Goal: Use online tool/utility: Utilize a website feature to perform a specific function

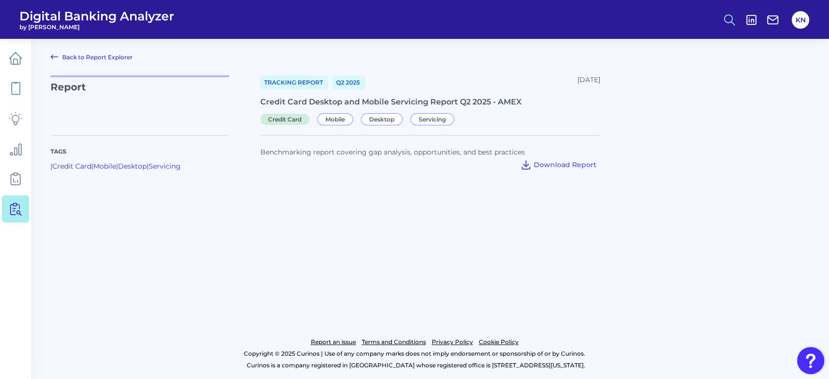
click at [724, 17] on icon at bounding box center [729, 20] width 14 height 14
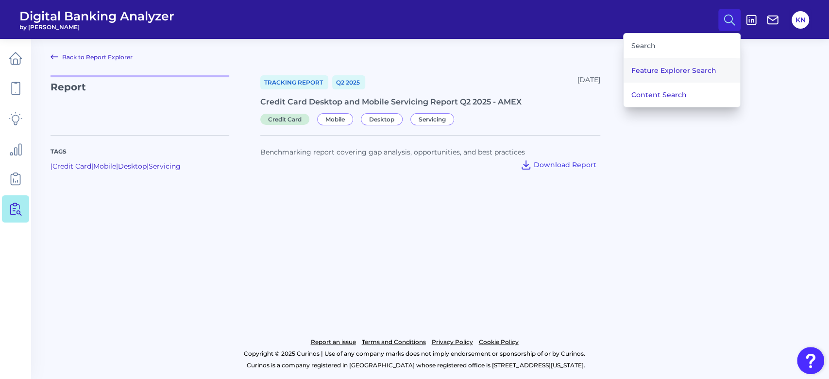
click at [696, 62] on button "Feature Explorer Search" at bounding box center [681, 70] width 116 height 24
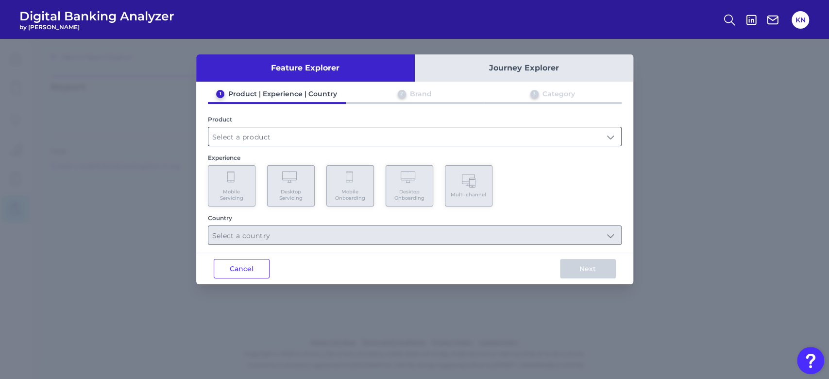
click at [252, 135] on input "text" at bounding box center [414, 136] width 413 height 18
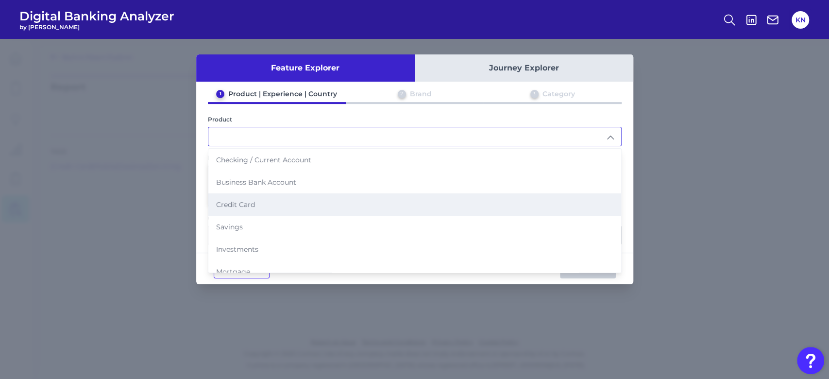
click at [301, 200] on li "Credit Card" at bounding box center [414, 204] width 413 height 22
type input "Credit Card"
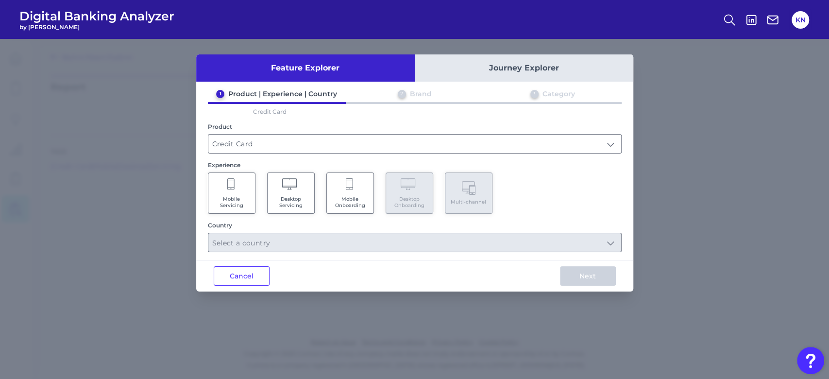
click at [361, 188] on Onboarding "Mobile Onboarding" at bounding box center [350, 192] width 48 height 41
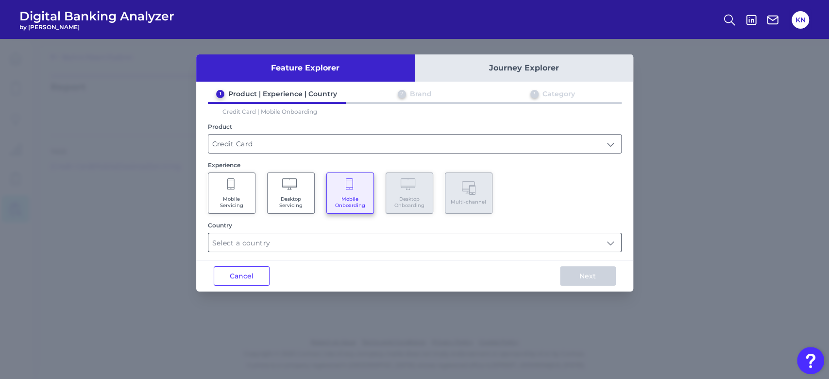
click at [324, 245] on input "text" at bounding box center [414, 242] width 413 height 18
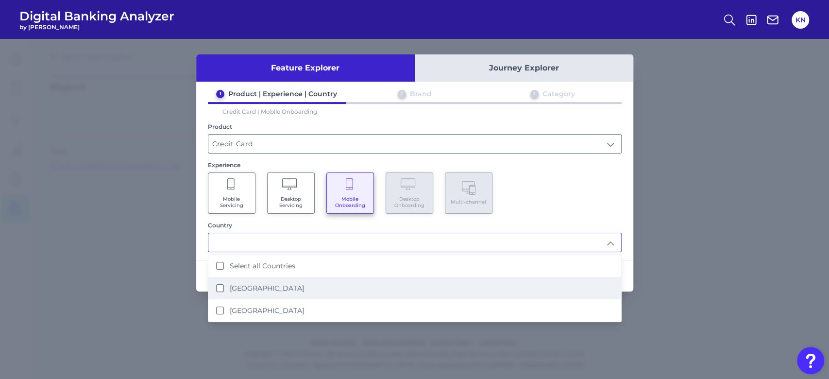
click at [320, 277] on li "[GEOGRAPHIC_DATA]" at bounding box center [414, 288] width 413 height 22
type input "[GEOGRAPHIC_DATA]"
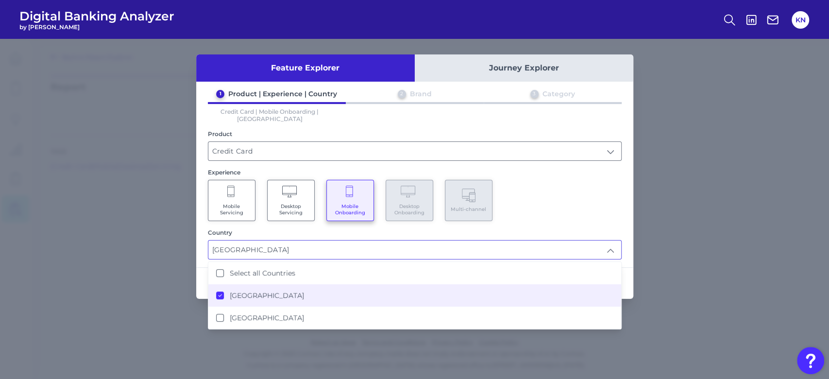
click at [605, 206] on div "Mobile Servicing Desktop Servicing Mobile Onboarding Desktop Onboarding Multi-c…" at bounding box center [415, 200] width 414 height 41
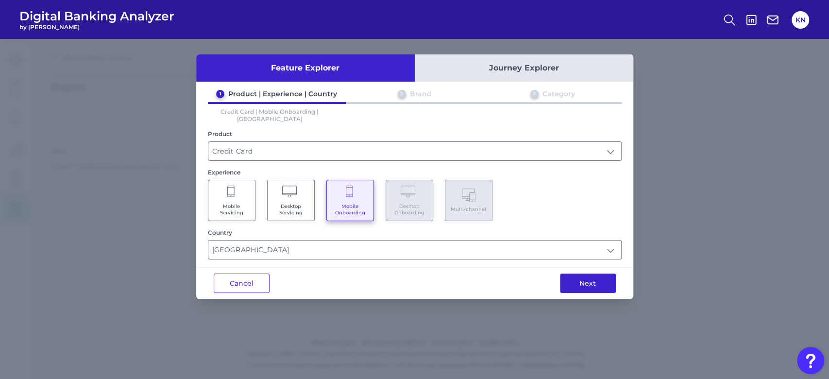
click at [587, 273] on button "Next" at bounding box center [588, 282] width 56 height 19
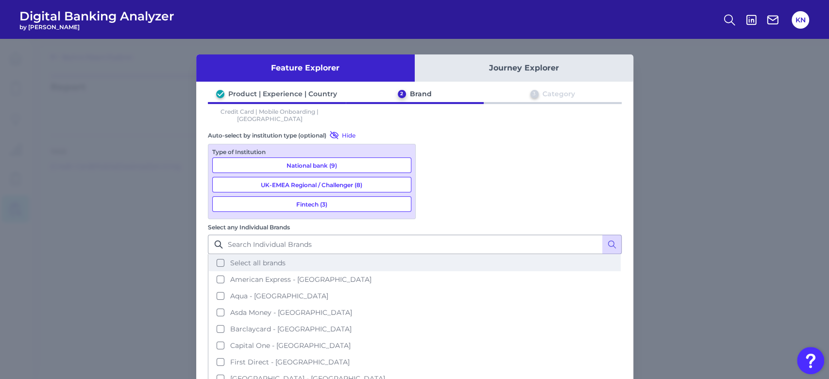
click at [285, 258] on span "Select all brands" at bounding box center [257, 262] width 55 height 9
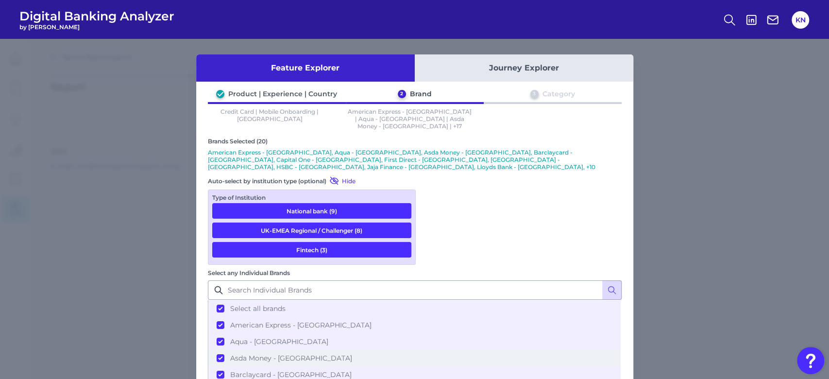
click at [352, 353] on span "Asda Money - UK" at bounding box center [291, 357] width 122 height 9
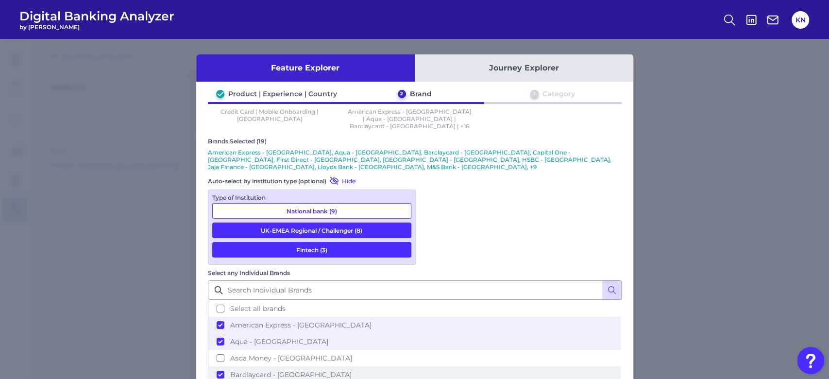
scroll to position [65, 0]
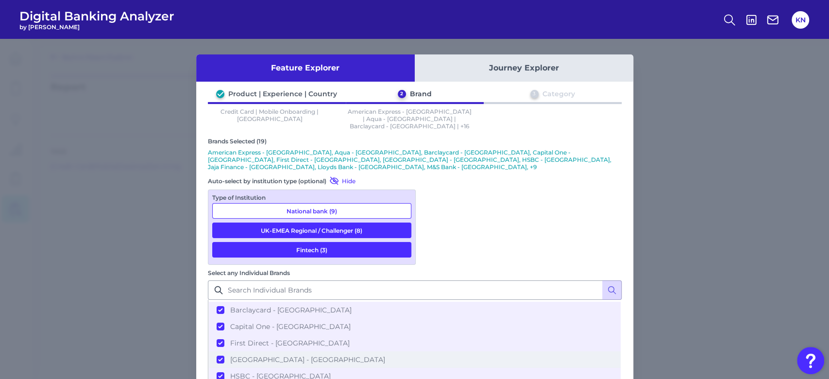
click at [385, 355] on span "Halifax - UK" at bounding box center [307, 359] width 155 height 9
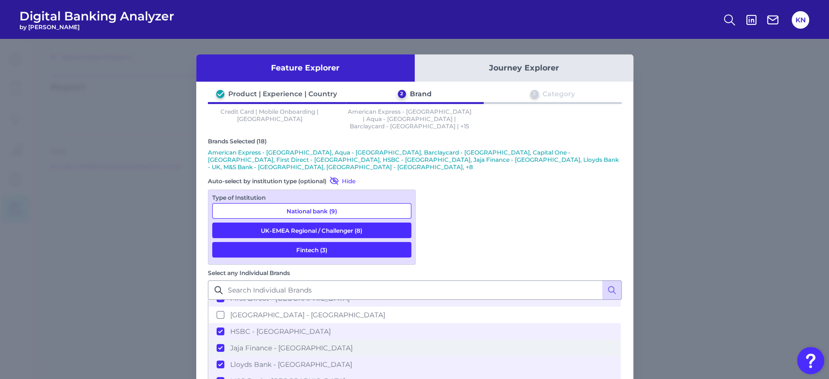
scroll to position [129, 0]
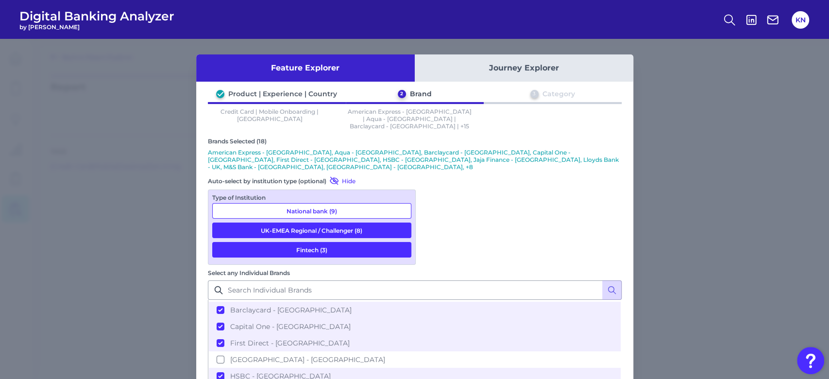
click at [385, 355] on span "Halifax - UK" at bounding box center [307, 359] width 155 height 9
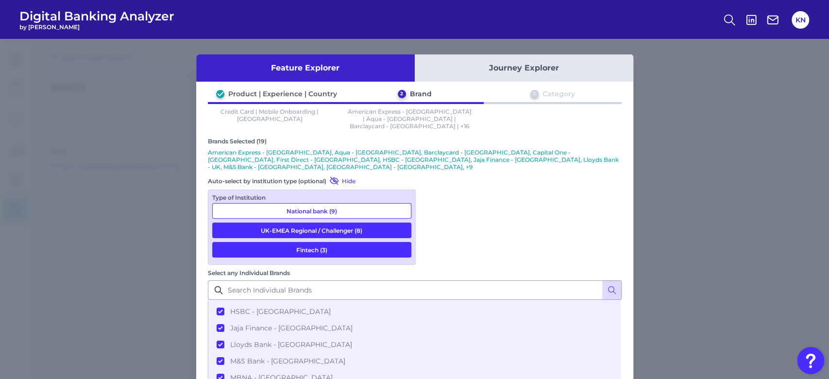
scroll to position [194, 0]
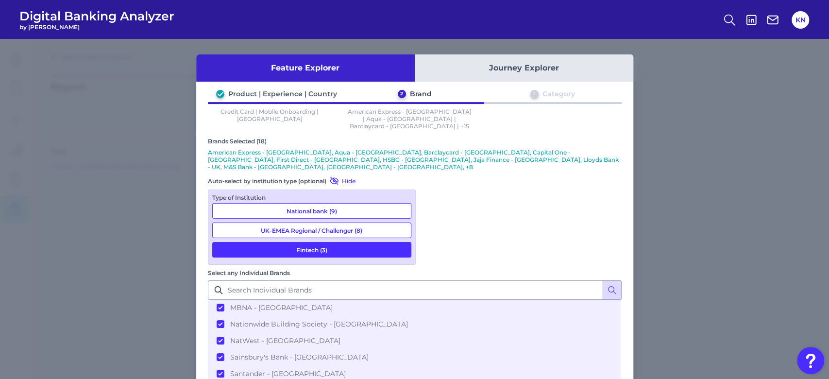
scroll to position [200, 0]
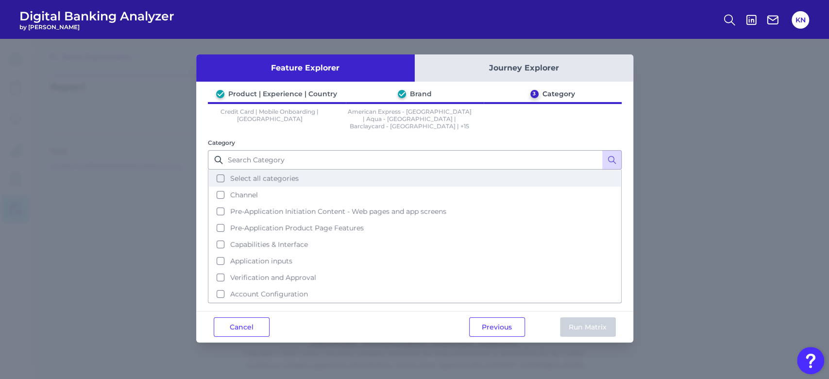
click at [311, 171] on button "Select all categories" at bounding box center [415, 178] width 412 height 17
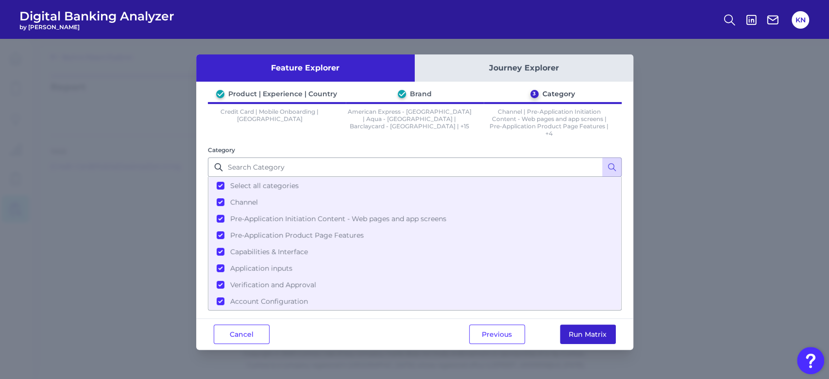
click at [579, 324] on button "Run Matrix" at bounding box center [588, 333] width 56 height 19
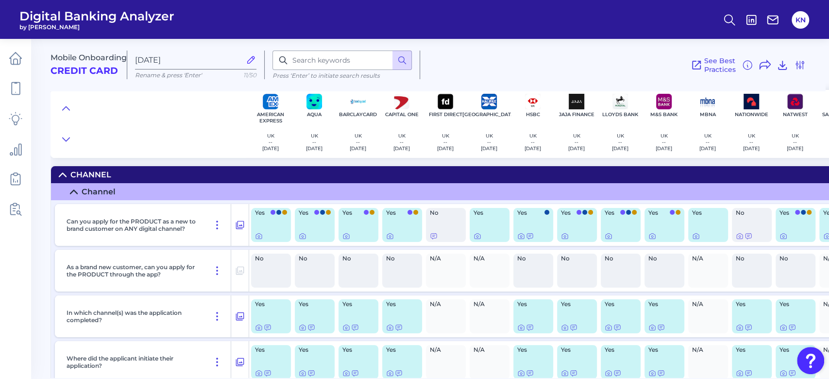
drag, startPoint x: 651, startPoint y: 374, endPoint x: 773, endPoint y: 372, distance: 121.4
click at [773, 372] on div "Where did the applicant initiate their application? Yes Yes Yes Yes N/A N/A Yes…" at bounding box center [545, 362] width 981 height 42
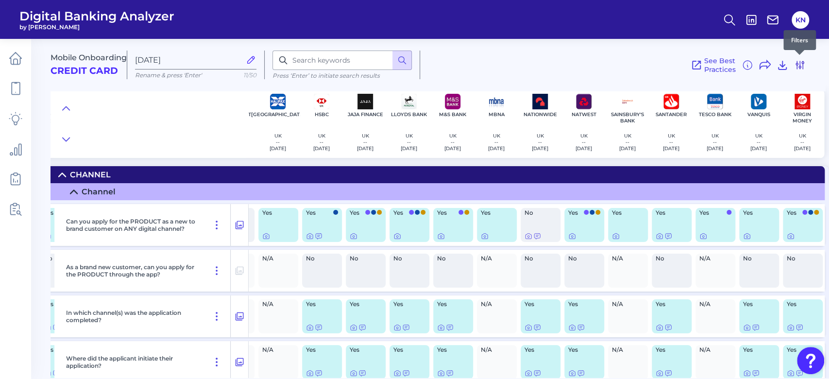
click at [801, 67] on icon at bounding box center [800, 65] width 12 height 12
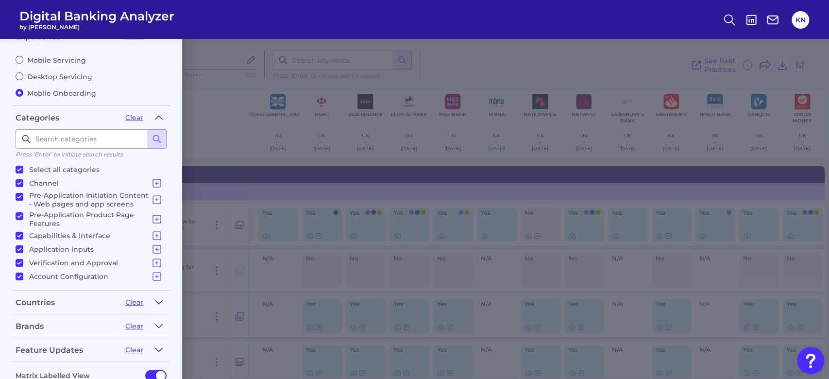
scroll to position [105, 0]
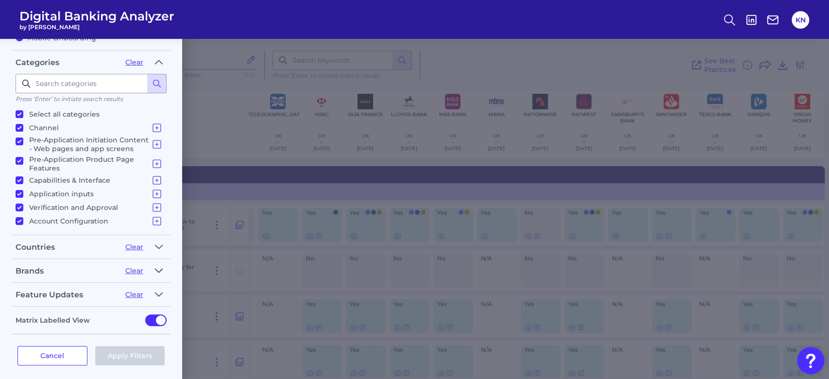
click at [160, 265] on icon "button" at bounding box center [159, 271] width 8 height 12
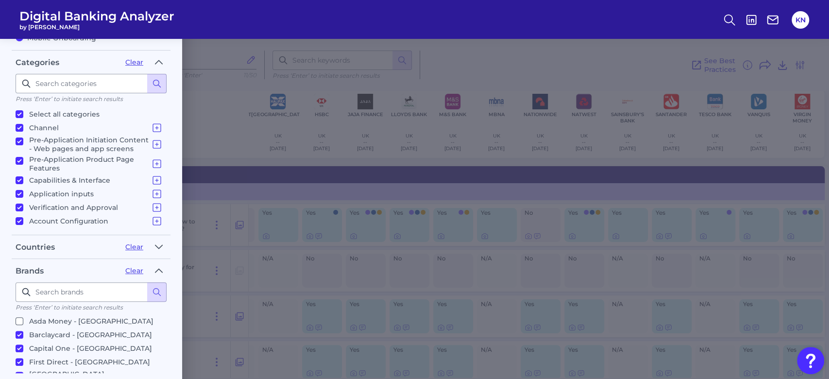
scroll to position [65, 0]
click at [49, 339] on p "First Direct - UK" at bounding box center [89, 345] width 121 height 12
click at [23, 341] on input "First Direct - UK" at bounding box center [20, 345] width 8 height 8
checkbox input "false"
click at [48, 353] on p "Halifax - UK" at bounding box center [95, 361] width 133 height 17
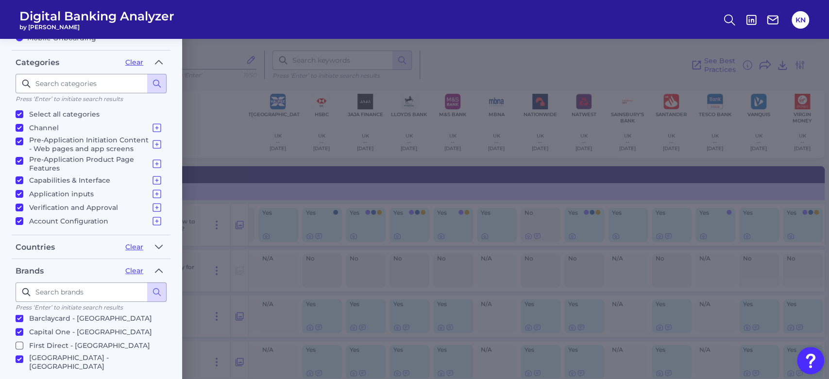
click at [23, 355] on input "Halifax - UK" at bounding box center [20, 359] width 8 height 8
checkbox input "false"
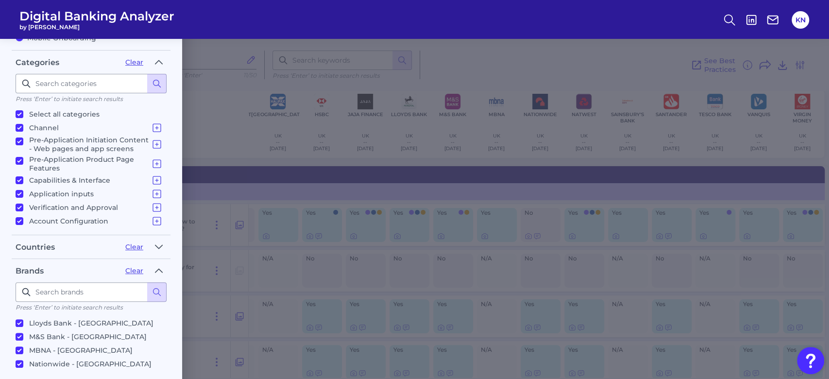
scroll to position [129, 0]
click at [49, 362] on p "MBNA - UK" at bounding box center [80, 368] width 103 height 12
click at [23, 364] on input "MBNA - UK" at bounding box center [20, 368] width 8 height 8
checkbox input "false"
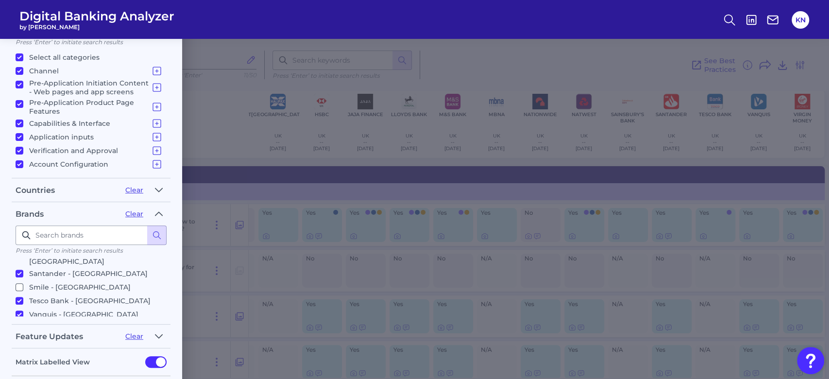
scroll to position [203, 0]
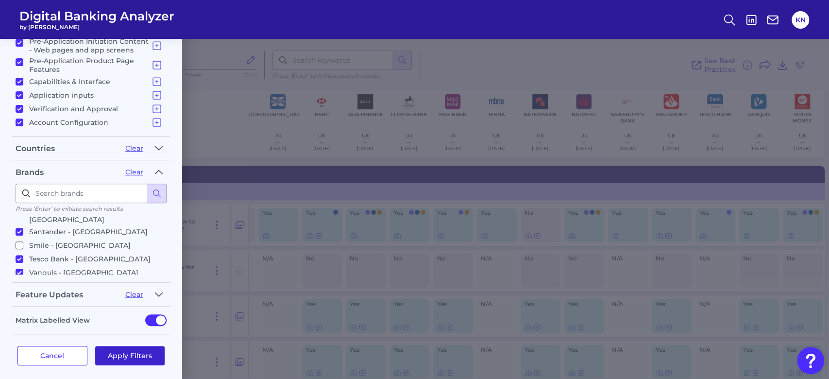
click at [140, 346] on button "Apply Filters" at bounding box center [130, 355] width 70 height 19
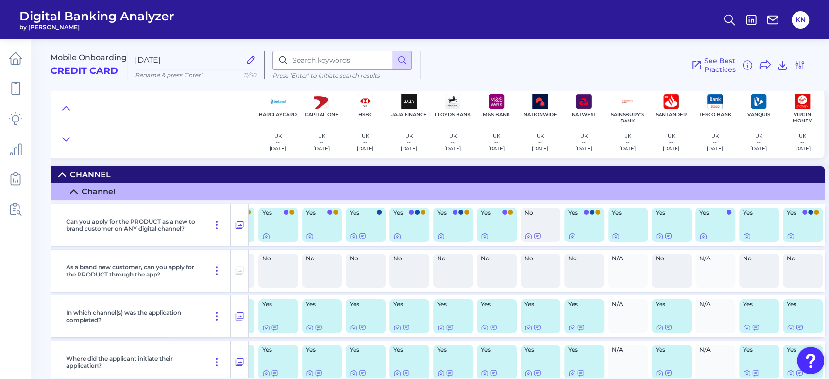
scroll to position [203, 0]
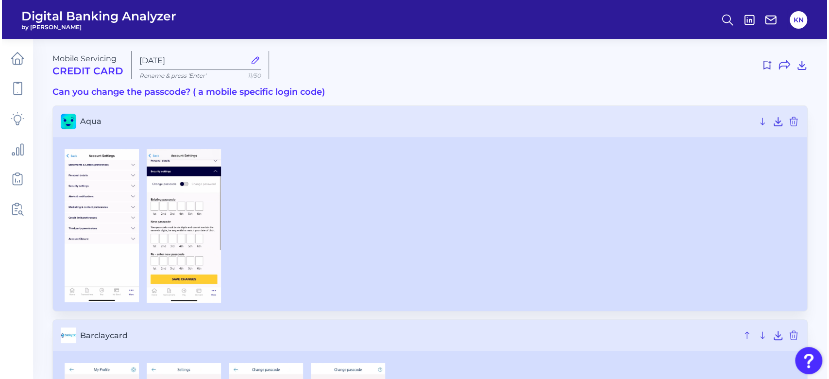
scroll to position [331, 0]
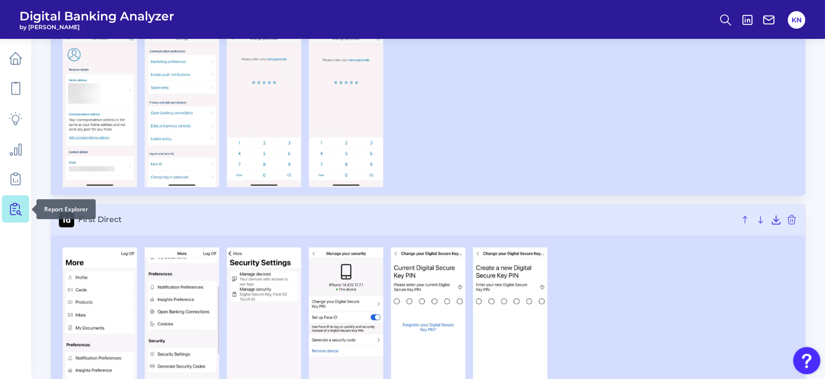
click at [13, 218] on link at bounding box center [15, 208] width 27 height 27
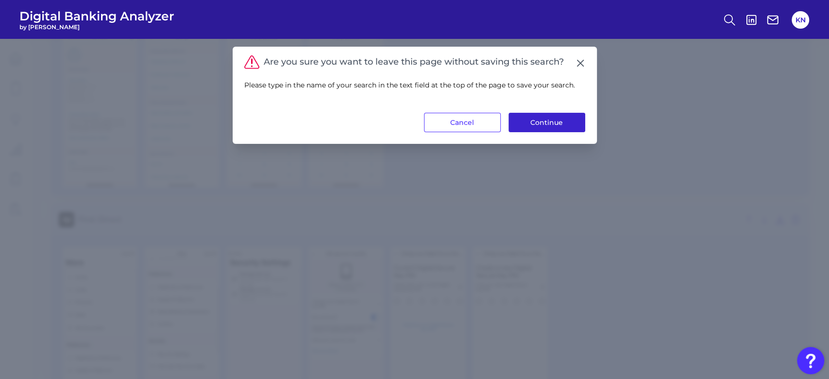
click at [543, 118] on button "Continue" at bounding box center [546, 122] width 77 height 19
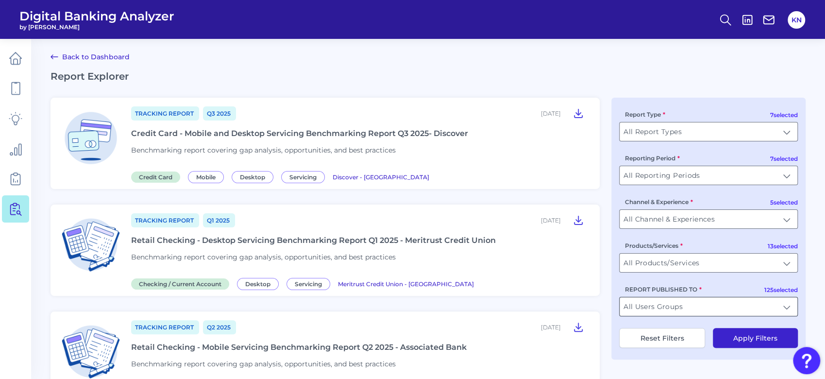
click at [775, 307] on input "All Users Groups" at bounding box center [708, 306] width 178 height 18
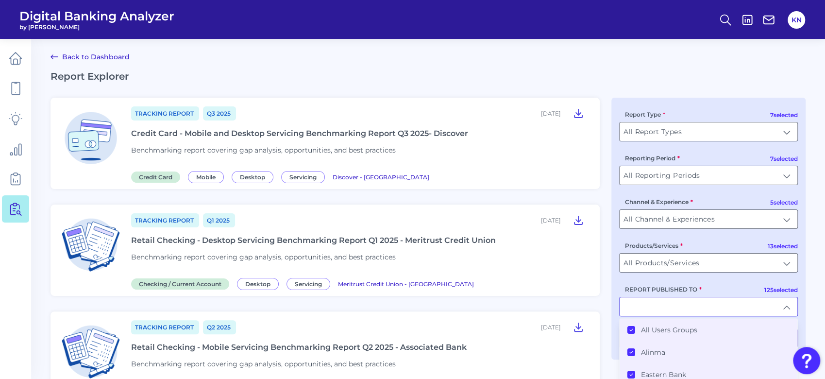
click at [675, 329] on label "All Users Groups" at bounding box center [669, 329] width 56 height 9
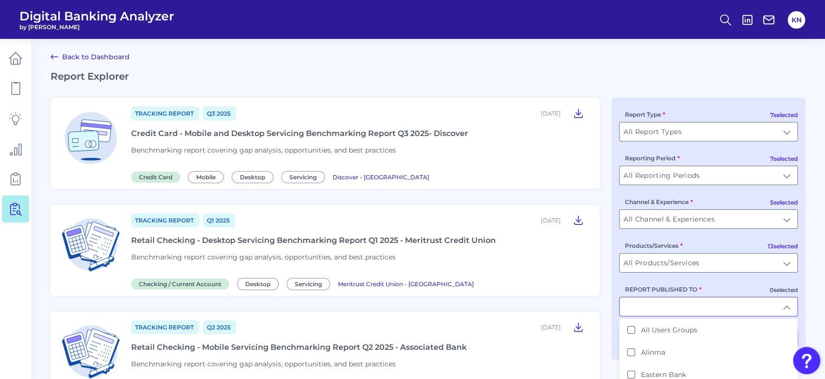
click at [695, 307] on input "REPORT PUBLISHED TO" at bounding box center [708, 306] width 178 height 18
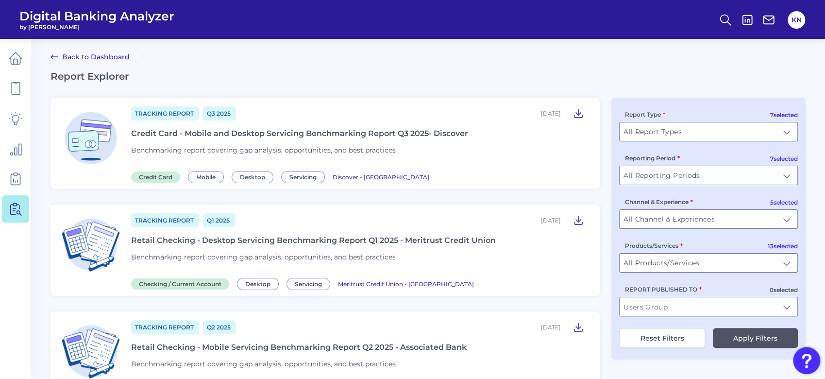
click at [699, 322] on div "7 selected Report Type All Report Types All Report Types 7 selected Reporting P…" at bounding box center [708, 229] width 194 height 262
click at [707, 309] on input "REPORT PUBLISHED TO" at bounding box center [708, 306] width 178 height 18
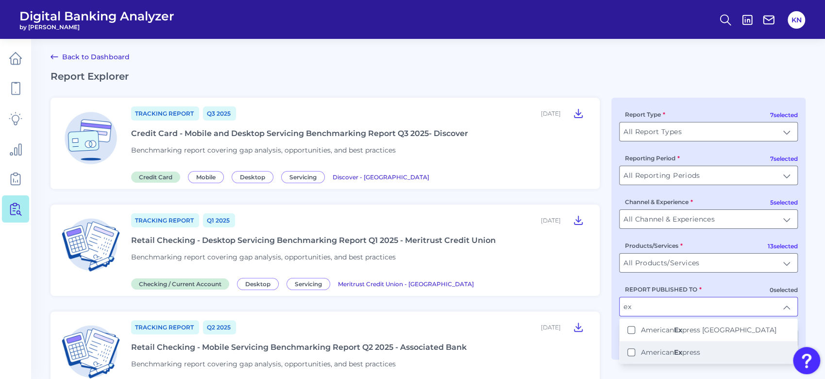
click at [629, 353] on Express "American Ex press" at bounding box center [631, 352] width 8 height 8
type input "American Express"
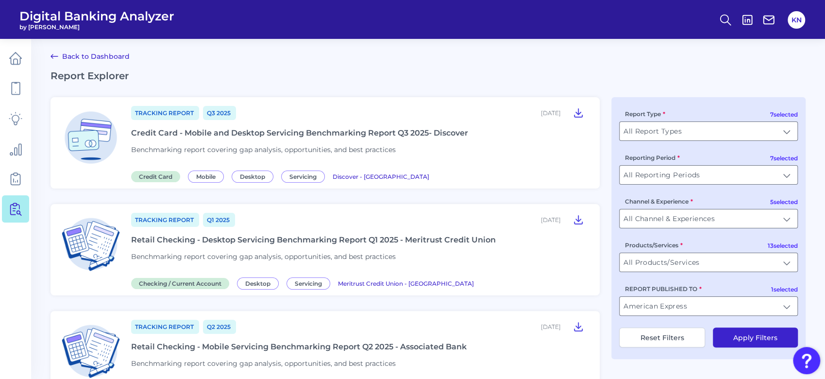
click at [777, 338] on button "Apply Filters" at bounding box center [755, 337] width 85 height 20
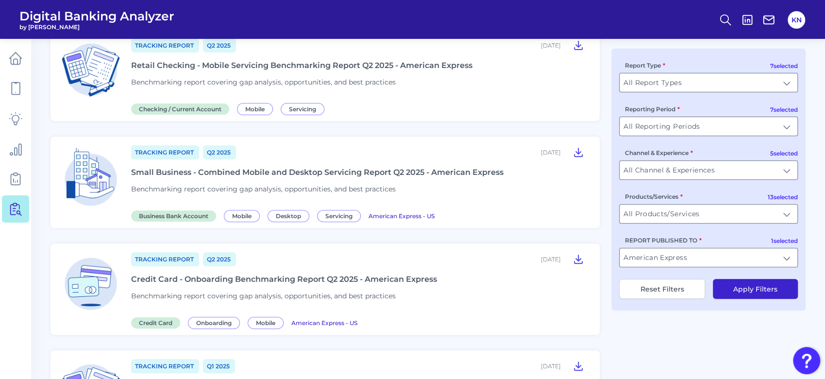
scroll to position [195, 0]
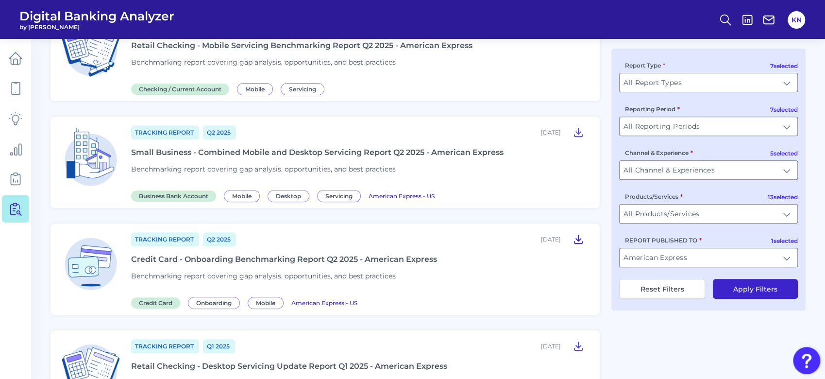
click at [579, 239] on icon at bounding box center [578, 239] width 8 height 8
click at [17, 183] on icon at bounding box center [16, 179] width 14 height 14
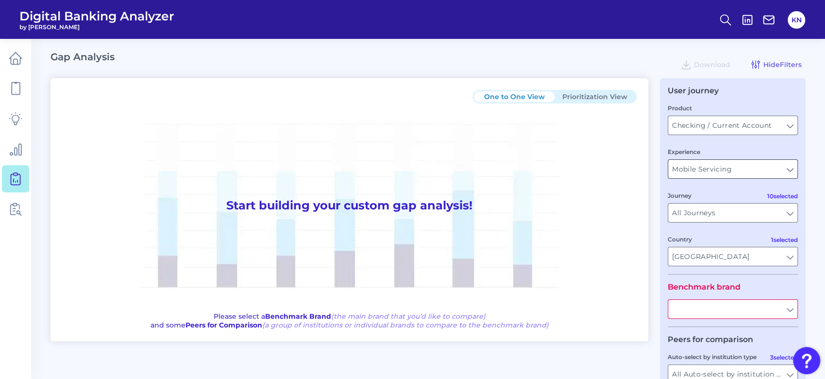
click at [726, 177] on input "Mobile Servicing" at bounding box center [732, 169] width 129 height 18
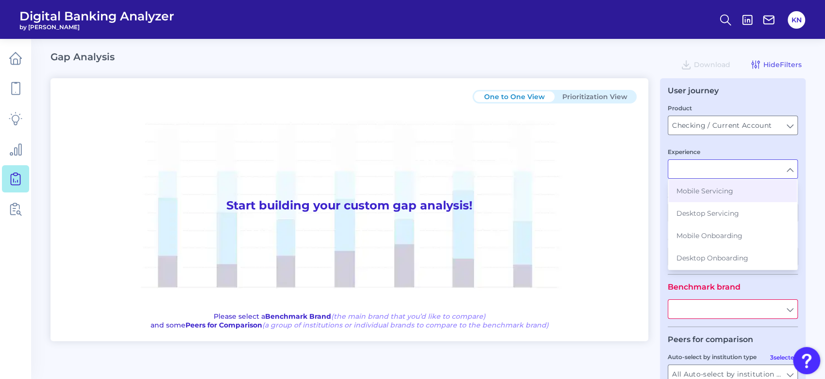
click at [722, 235] on span "Mobile Onboarding" at bounding box center [709, 235] width 66 height 9
type input "Mobile Onboarding"
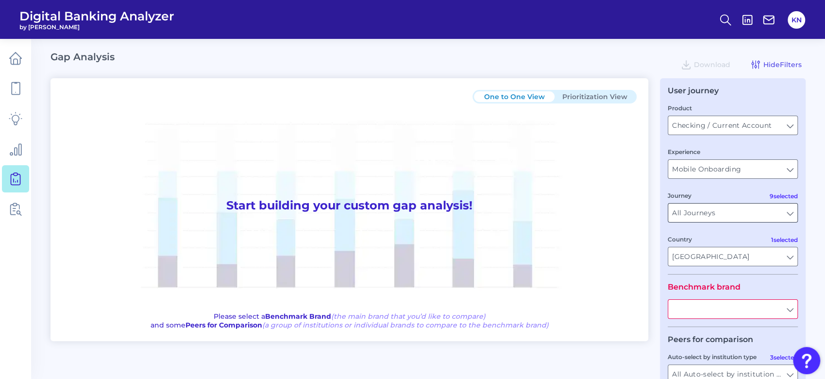
click at [732, 216] on input "All Journeys" at bounding box center [732, 212] width 129 height 18
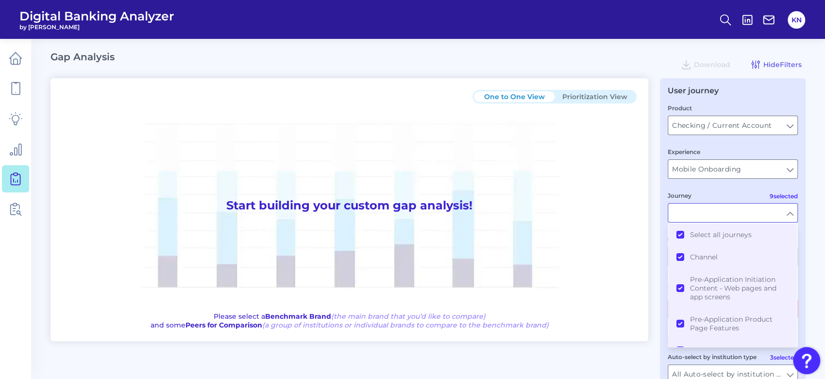
click at [729, 196] on div "Journey" at bounding box center [732, 206] width 130 height 32
click at [812, 208] on main "Gap Analysis Download Hide Filters One to One View Prioritization View Start bu…" at bounding box center [412, 241] width 825 height 483
type input "All Journeys"
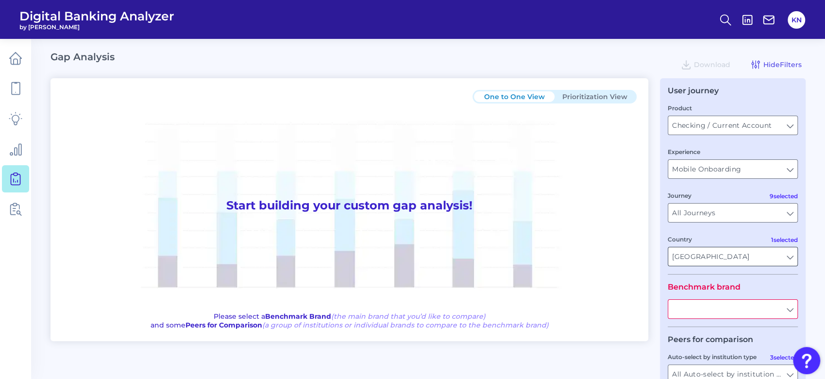
click at [769, 254] on input "[GEOGRAPHIC_DATA]" at bounding box center [732, 256] width 129 height 18
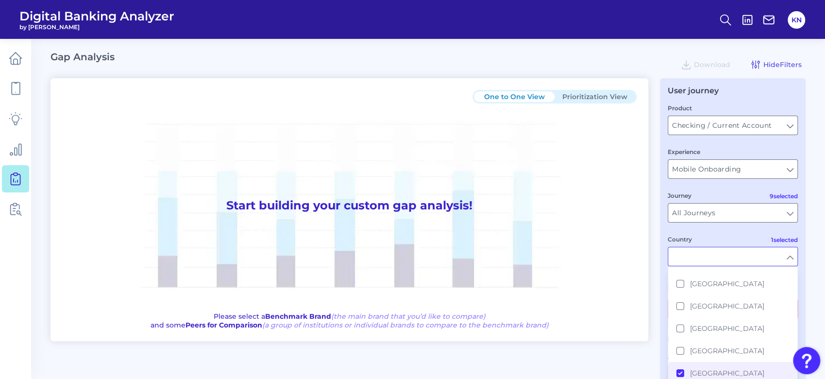
scroll to position [129, 0]
click at [814, 251] on main "Gap Analysis Download Hide Filters One to One View Prioritization View Start bu…" at bounding box center [412, 241] width 825 height 483
type input "[GEOGRAPHIC_DATA]"
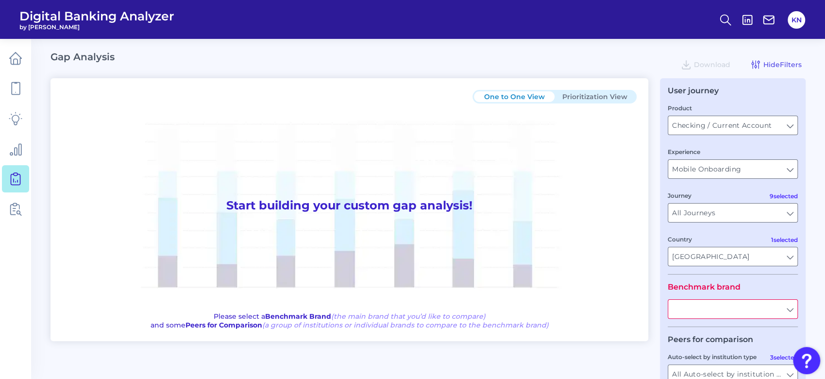
click at [754, 312] on input "text" at bounding box center [732, 309] width 129 height 18
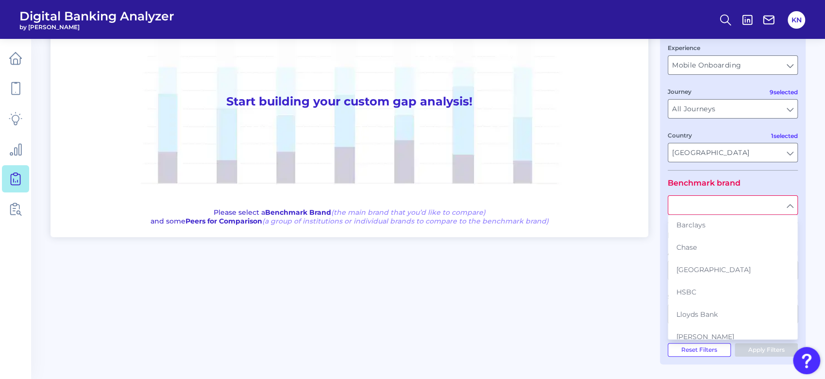
scroll to position [0, 0]
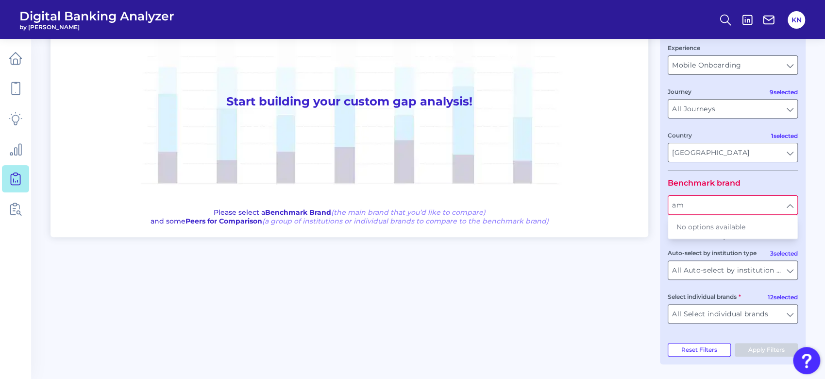
type input "a"
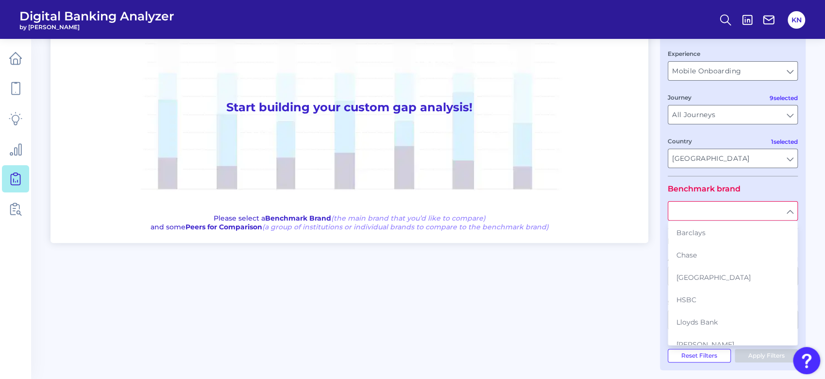
scroll to position [105, 0]
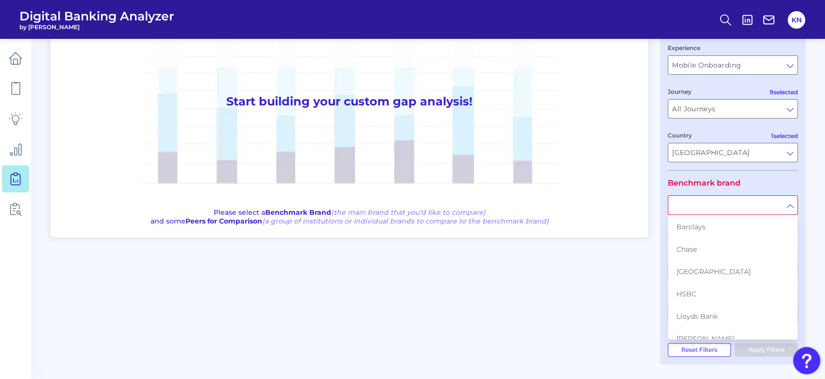
click at [809, 186] on main "Gap Analysis Download Hide Filters One to One View Prioritization View Start bu…" at bounding box center [412, 137] width 825 height 483
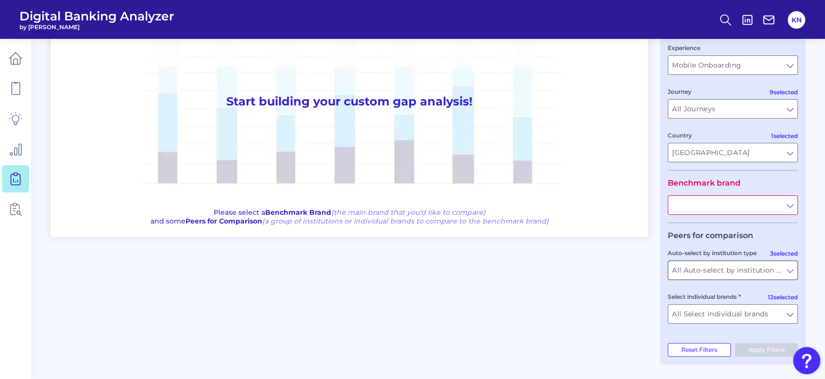
click at [793, 271] on input "All Auto-select by institution types" at bounding box center [732, 270] width 129 height 18
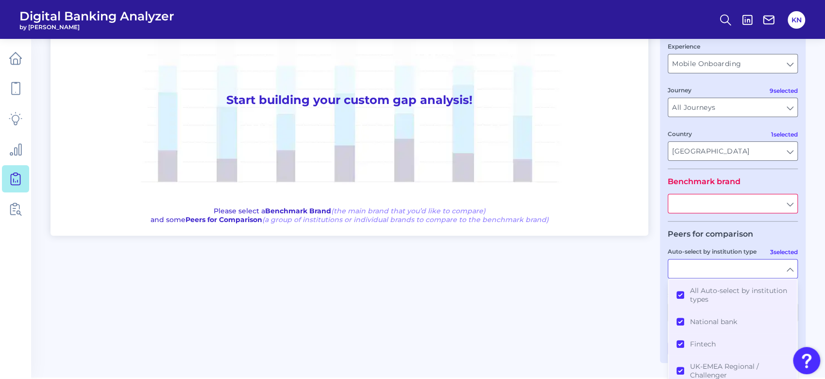
click at [812, 268] on main "Gap Analysis Download Hide Filters One to One View Prioritization View Start bu…" at bounding box center [412, 136] width 825 height 483
type input "All Auto-select by institution types"
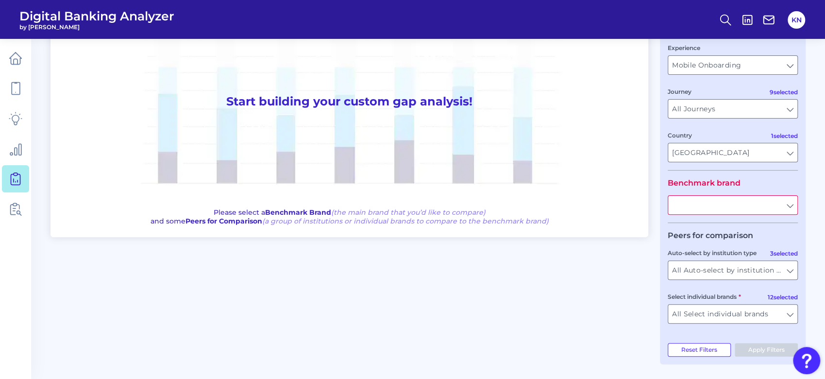
click at [780, 205] on input "text" at bounding box center [732, 205] width 129 height 18
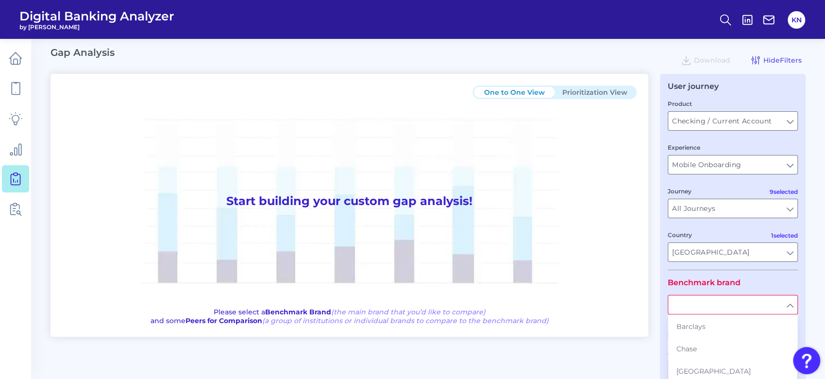
scroll to position [0, 0]
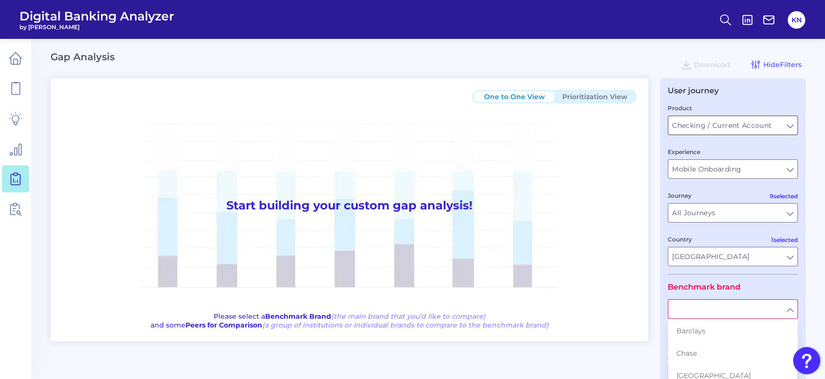
click at [779, 120] on input "Checking / Current Account" at bounding box center [732, 125] width 129 height 18
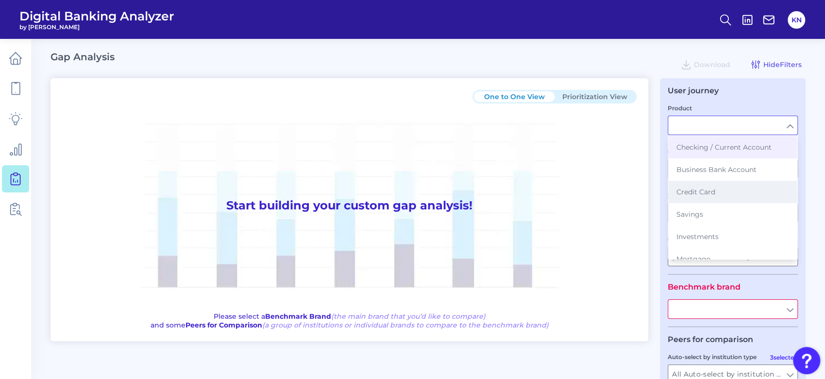
click at [743, 192] on button "Credit Card" at bounding box center [732, 192] width 128 height 22
type input "Credit Card"
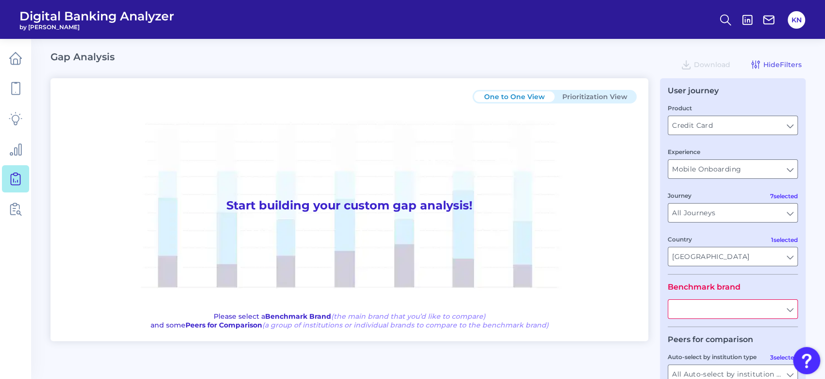
click at [816, 254] on main "Gap Analysis Download Hide Filters One to One View Prioritization View Start bu…" at bounding box center [412, 241] width 825 height 483
click at [788, 311] on input "text" at bounding box center [732, 309] width 129 height 18
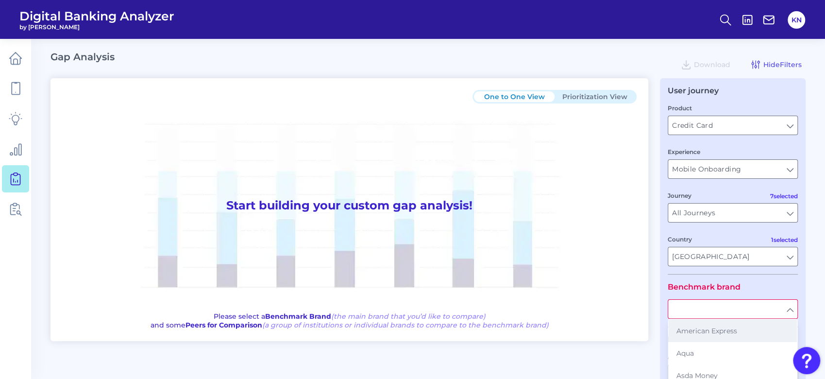
click at [762, 330] on button "American Express" at bounding box center [732, 330] width 128 height 22
type input "American Express"
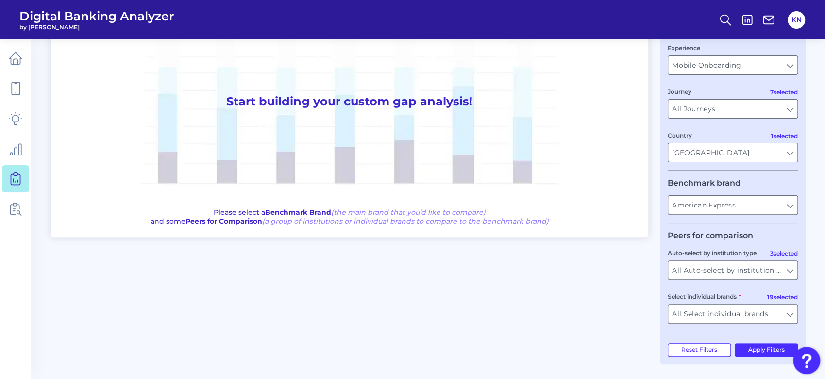
scroll to position [105, 0]
click at [782, 276] on input "All Auto-select by institution types" at bounding box center [732, 270] width 129 height 18
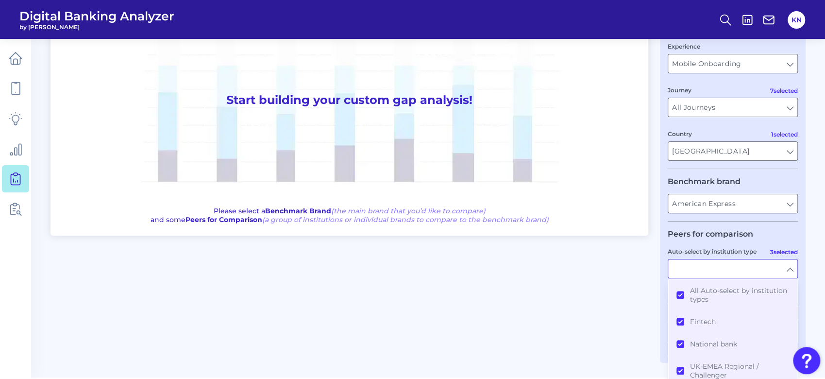
click at [808, 288] on main "Gap Analysis Download Hide Filters One to One View Prioritization View Start bu…" at bounding box center [412, 136] width 825 height 483
type input "All Auto-select by institution types"
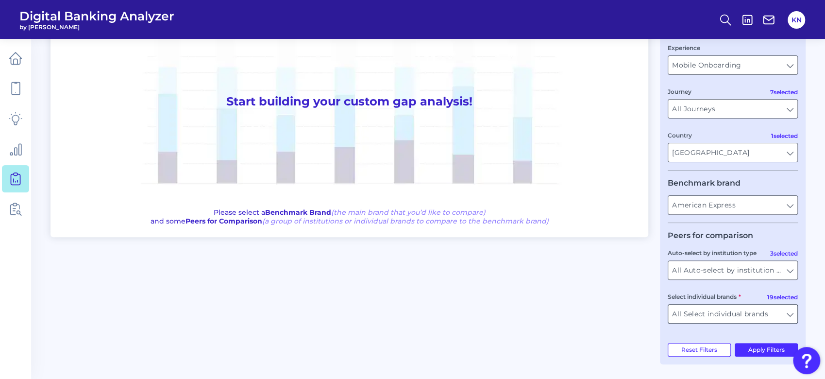
click at [785, 312] on input "All Select individual brands" at bounding box center [732, 313] width 129 height 18
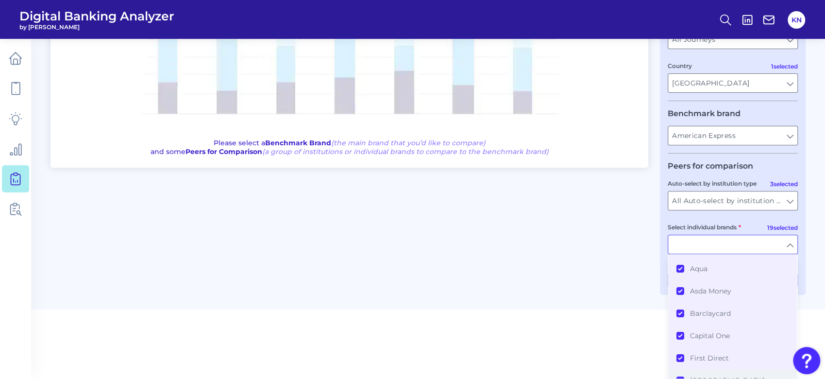
scroll to position [0, 0]
click at [702, 307] on span "Asda Money" at bounding box center [710, 310] width 41 height 9
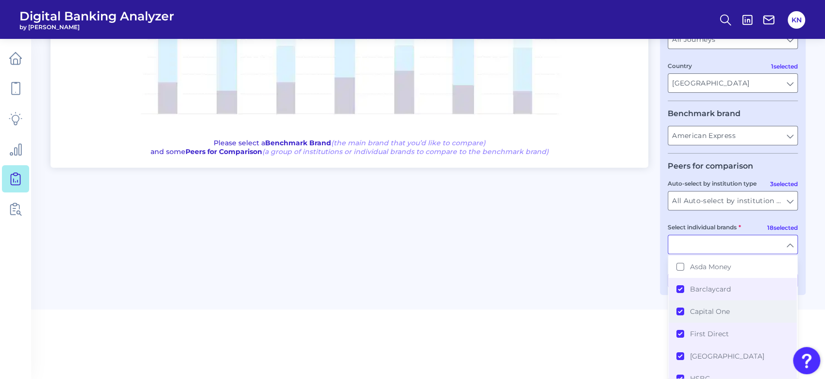
scroll to position [65, 0]
click at [711, 310] on span "First Direct" at bounding box center [709, 313] width 39 height 9
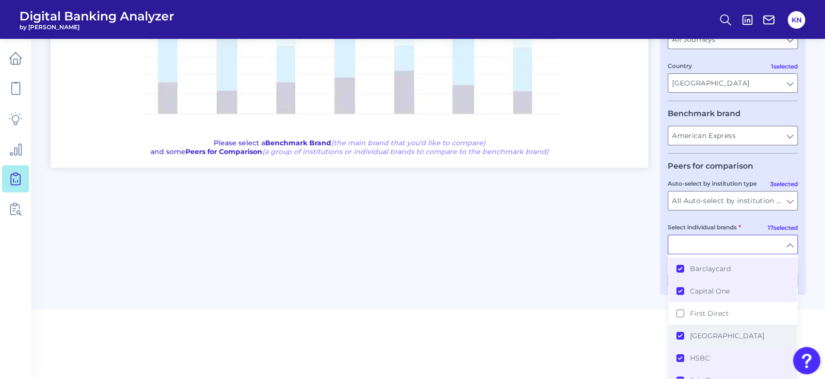
click at [711, 331] on span "Halifax" at bounding box center [727, 335] width 74 height 9
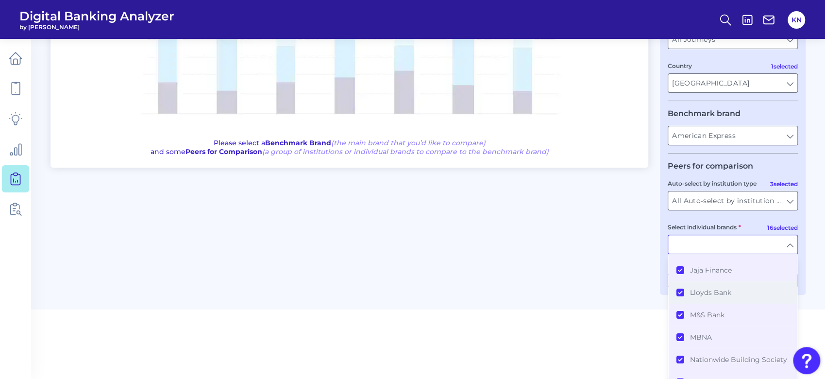
scroll to position [194, 0]
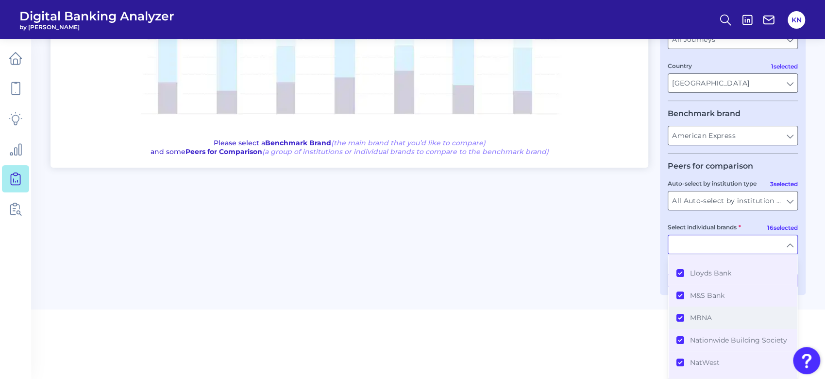
click at [705, 314] on span "MBNA" at bounding box center [701, 317] width 22 height 9
click at [708, 321] on span "Sainsbury's Bank" at bounding box center [719, 320] width 58 height 9
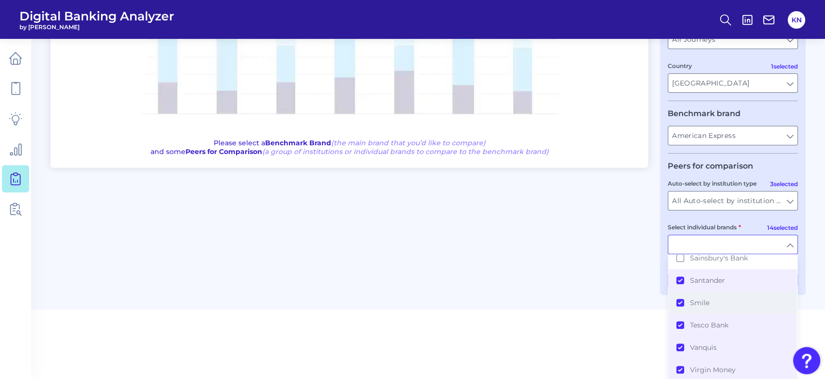
click at [699, 305] on span "Smile" at bounding box center [699, 302] width 19 height 9
click at [701, 315] on button "Tesco Bank" at bounding box center [732, 325] width 128 height 22
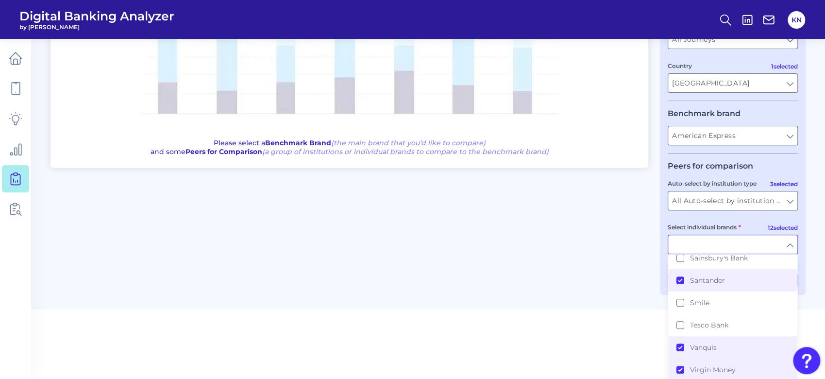
click at [812, 280] on main "Gap Analysis Download Hide Filters One to One View Prioritization View Start bu…" at bounding box center [412, 68] width 825 height 483
type input "Aqua, Barclaycard, Capital One, HSBC, Jaja Finance, Lloyds Bank, M&S Bank, Nati…"
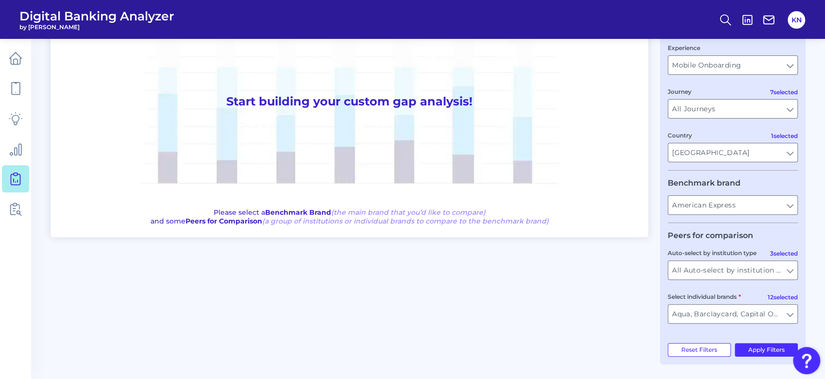
scroll to position [105, 0]
click at [783, 350] on button "Apply Filters" at bounding box center [766, 350] width 64 height 14
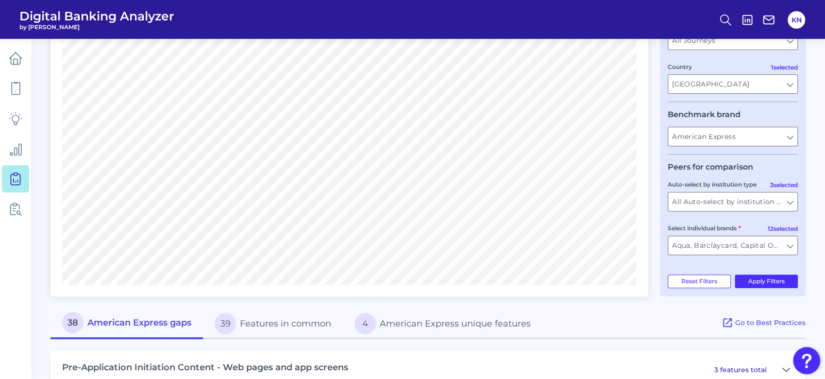
scroll to position [0, 0]
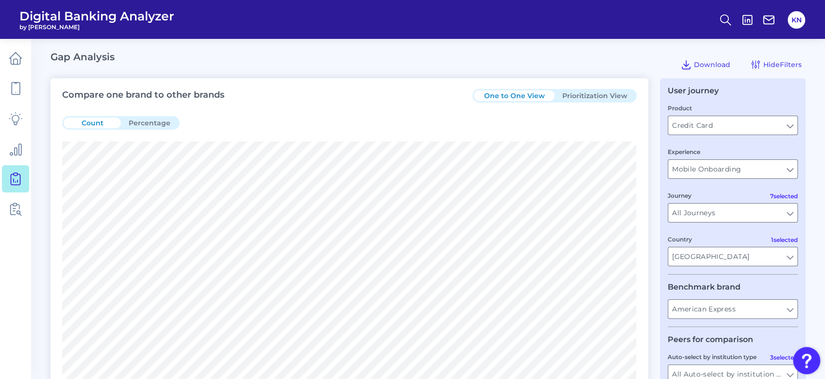
click at [607, 93] on button "Prioritization View" at bounding box center [594, 95] width 81 height 11
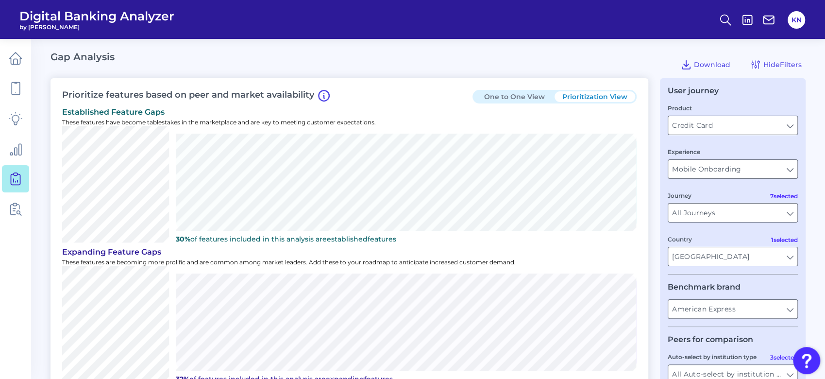
click at [486, 95] on button "One to One View" at bounding box center [514, 96] width 81 height 11
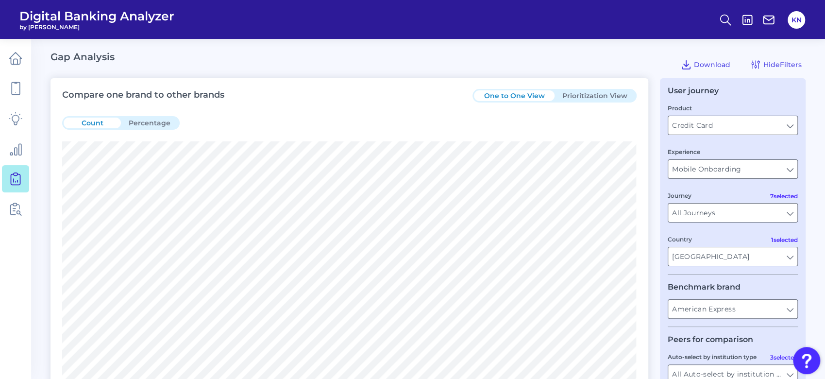
click at [575, 94] on button "Prioritization View" at bounding box center [594, 95] width 81 height 11
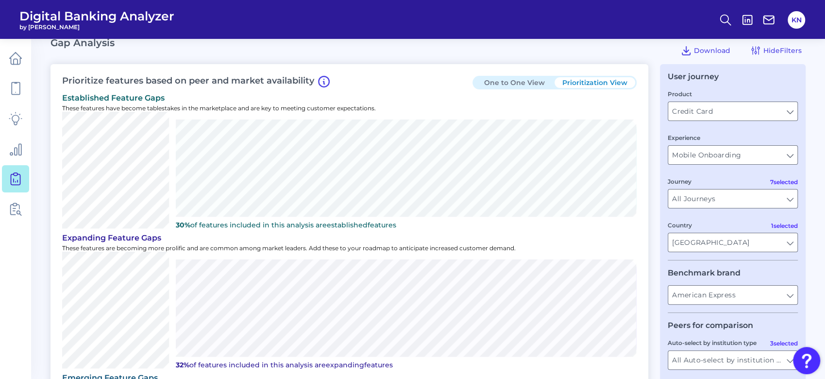
scroll to position [402, 0]
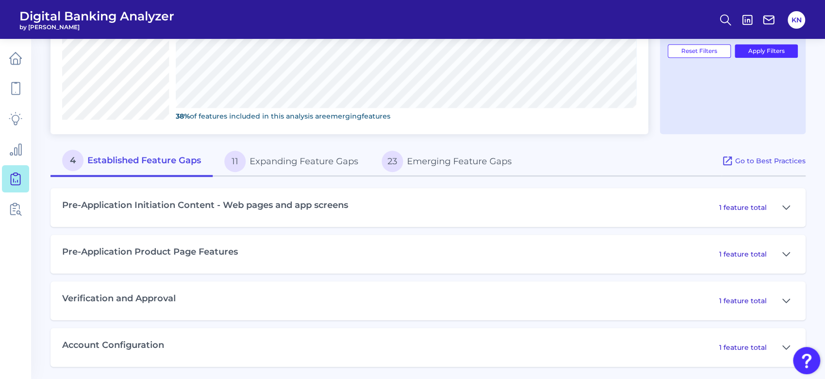
click at [742, 210] on div "1 feature total" at bounding box center [756, 208] width 75 height 16
click at [789, 207] on icon at bounding box center [786, 207] width 8 height 12
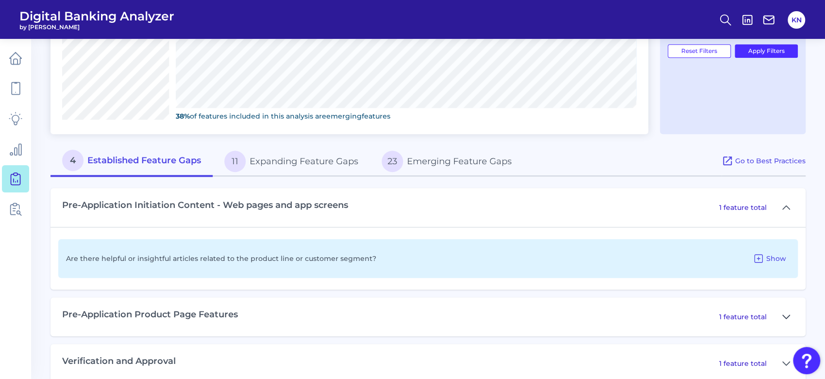
click at [785, 313] on icon at bounding box center [786, 317] width 8 height 12
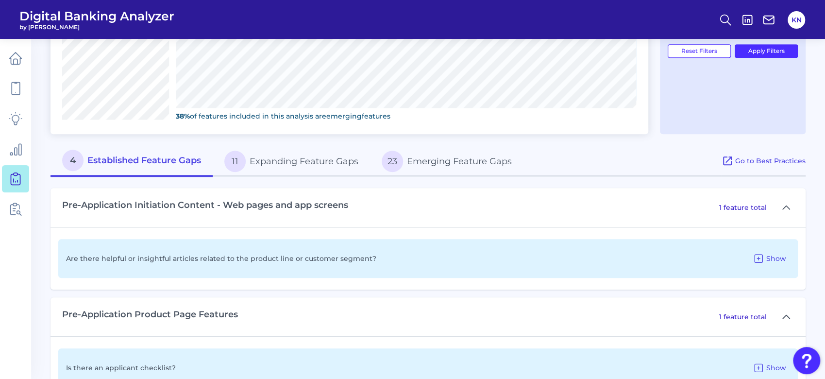
scroll to position [528, 0]
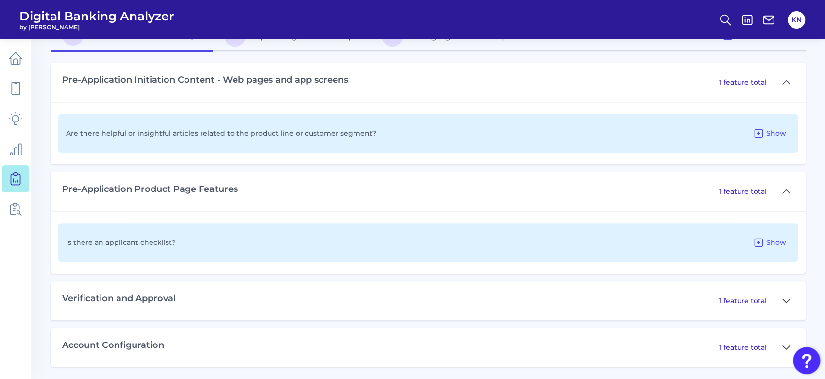
click at [787, 296] on icon at bounding box center [786, 301] width 8 height 12
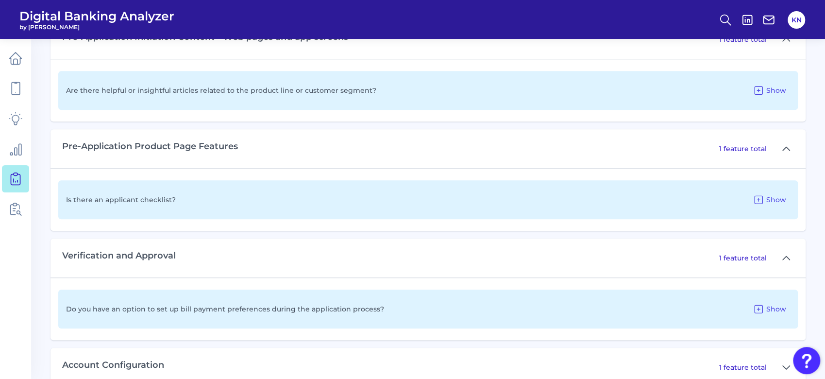
scroll to position [590, 0]
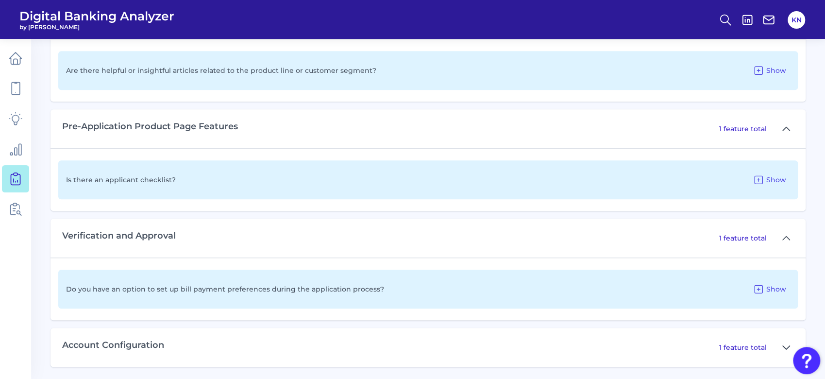
click at [782, 348] on icon at bounding box center [786, 347] width 8 height 12
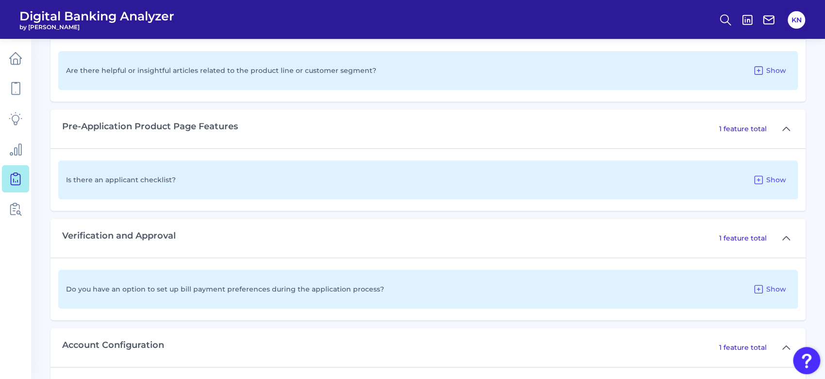
scroll to position [652, 0]
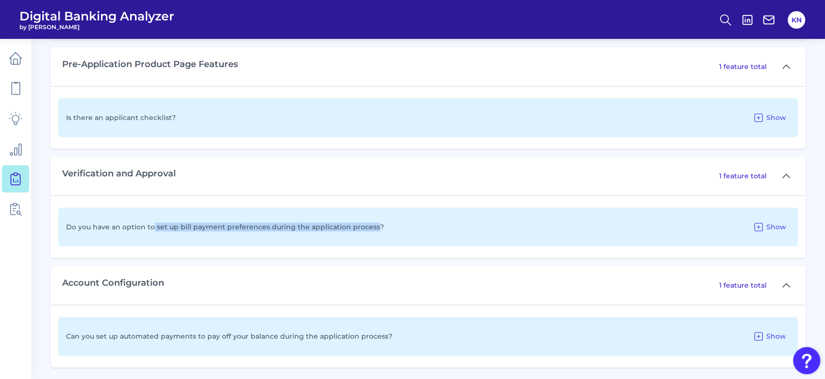
drag, startPoint x: 152, startPoint y: 225, endPoint x: 371, endPoint y: 229, distance: 219.4
click at [371, 229] on div "Do you have an option to set up bill payment preferences during the application…" at bounding box center [427, 226] width 739 height 39
copy p "set up bill payment preferences during the application process"
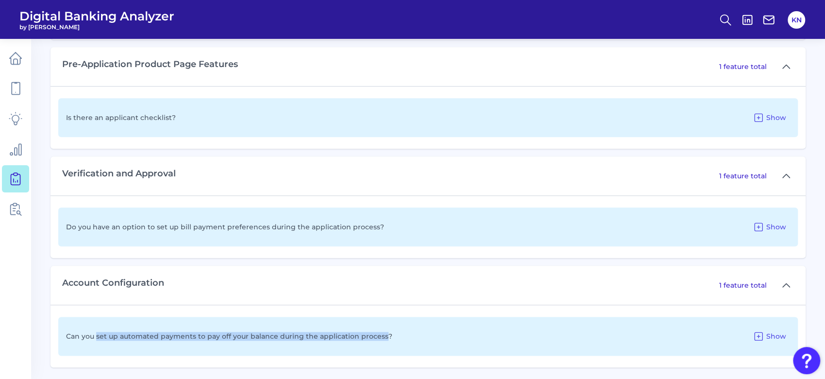
drag, startPoint x: 97, startPoint y: 335, endPoint x: 382, endPoint y: 339, distance: 285.0
click at [382, 339] on div "Can you set up automated payments to pay off your balance during the applicatio…" at bounding box center [427, 335] width 739 height 39
copy p "set up automated payments to pay off your balance during the application process"
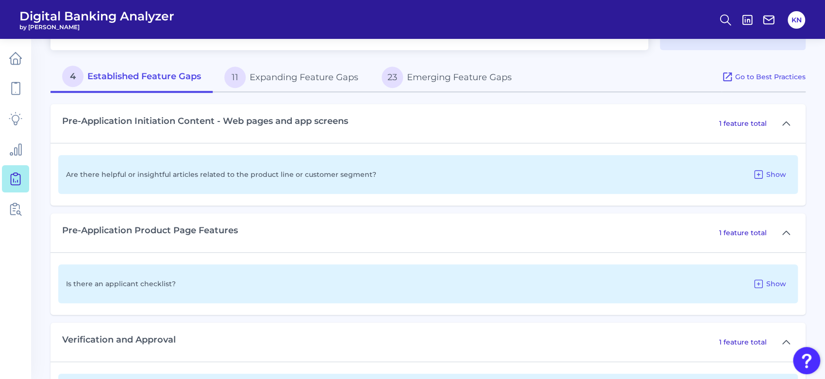
scroll to position [458, 0]
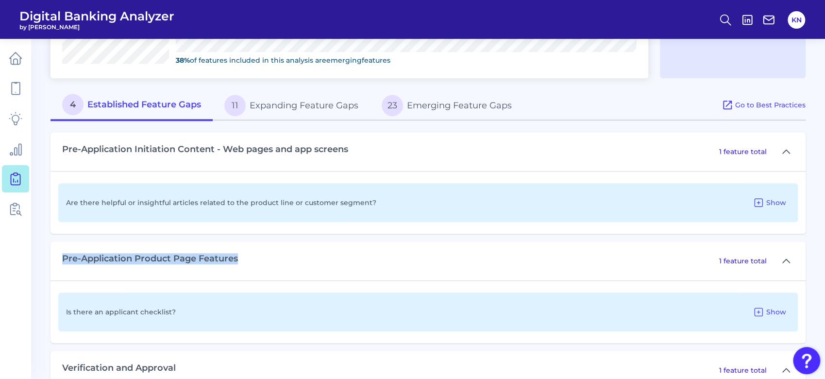
drag, startPoint x: 62, startPoint y: 257, endPoint x: 243, endPoint y: 256, distance: 181.1
click at [243, 256] on div "Pre-Application Product Page Features 1 feature total" at bounding box center [427, 260] width 755 height 39
copy h3 "Pre-Application Product Page Features"
drag, startPoint x: 104, startPoint y: 309, endPoint x: 169, endPoint y: 314, distance: 65.2
click at [169, 314] on div "Is there an applicant checklist? Show" at bounding box center [427, 311] width 739 height 39
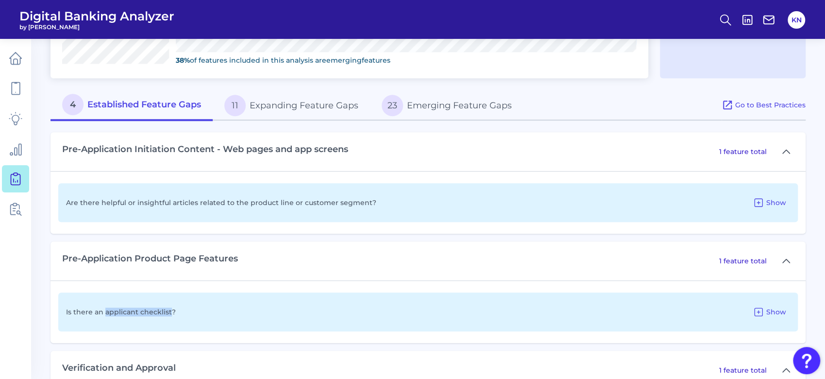
copy p "applicant checklist"
drag, startPoint x: 280, startPoint y: 107, endPoint x: 313, endPoint y: 124, distance: 37.6
click at [280, 107] on button "11 Expanding Feature Gaps" at bounding box center [291, 105] width 157 height 31
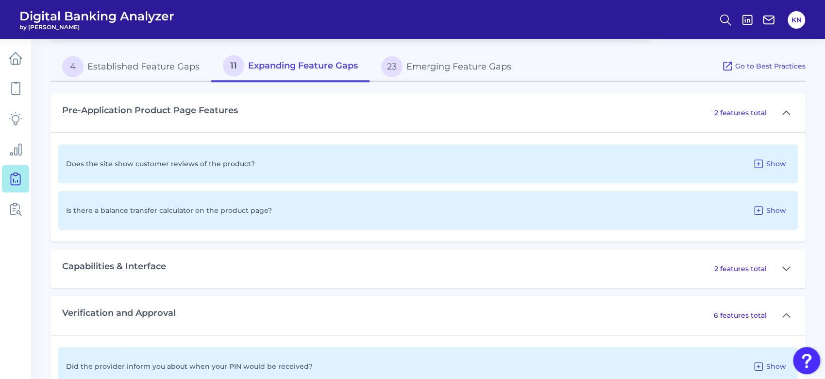
scroll to position [523, 0]
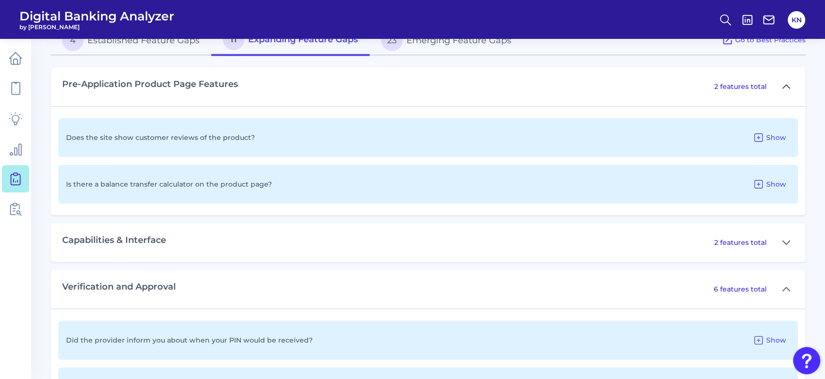
click at [784, 87] on icon at bounding box center [786, 87] width 8 height 12
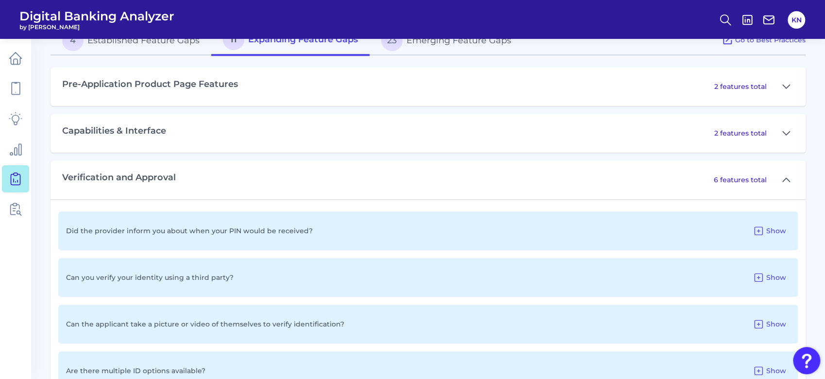
click at [649, 173] on div "Verification and Approval 6 features total" at bounding box center [427, 179] width 755 height 39
click at [788, 177] on icon at bounding box center [786, 180] width 8 height 12
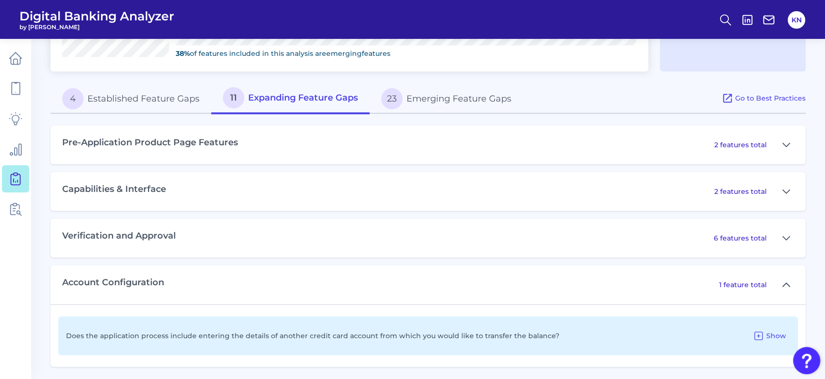
click at [789, 281] on button at bounding box center [786, 285] width 16 height 16
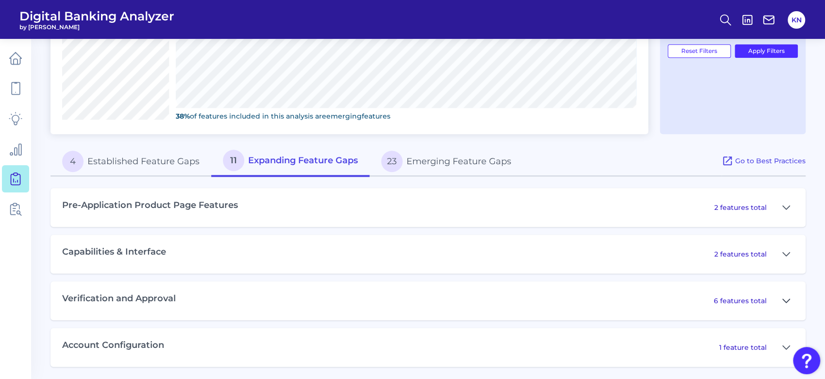
click at [785, 299] on icon at bounding box center [786, 301] width 8 height 12
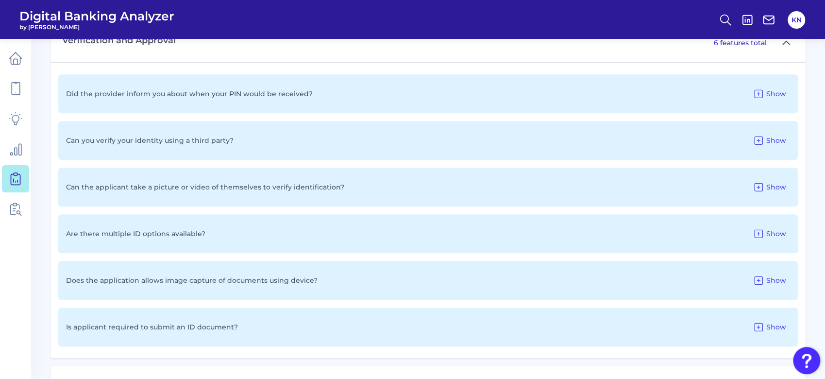
scroll to position [661, 0]
click at [781, 137] on span "Show" at bounding box center [776, 139] width 20 height 9
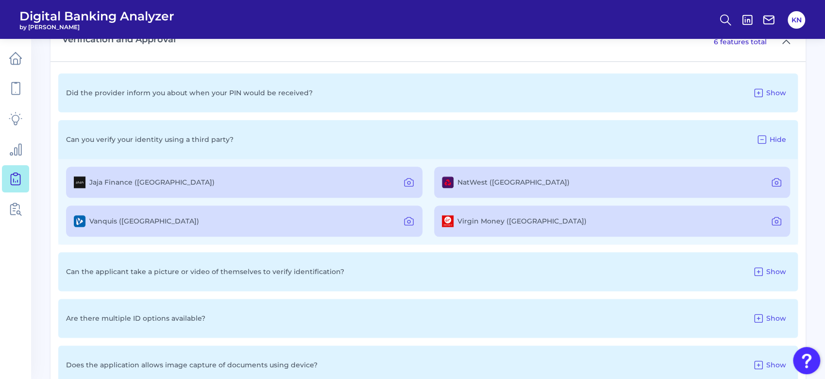
click at [781, 137] on span "Hide" at bounding box center [777, 139] width 17 height 9
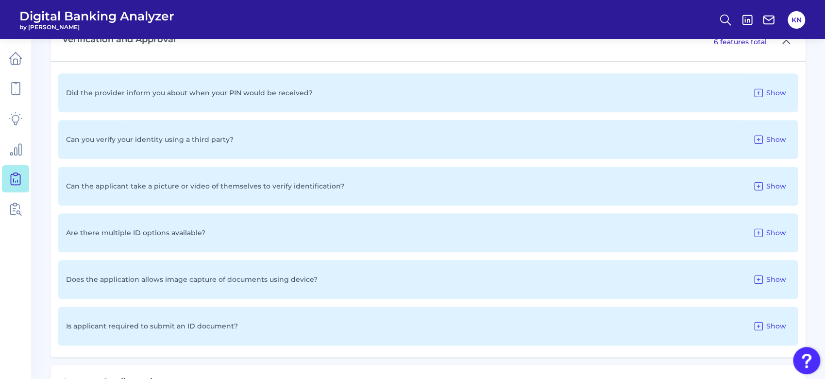
click at [202, 183] on p "Can the applicant take a picture or video of themselves to verify identificatio…" at bounding box center [205, 186] width 278 height 9
drag, startPoint x: 153, startPoint y: 184, endPoint x: 313, endPoint y: 188, distance: 160.2
click at [313, 188] on div "Can the applicant take a picture or video of themselves to verify identificatio…" at bounding box center [427, 185] width 739 height 39
click at [117, 177] on div "Can the applicant take a picture or video of themselves to verify identificatio…" at bounding box center [427, 185] width 739 height 39
drag, startPoint x: 66, startPoint y: 183, endPoint x: 333, endPoint y: 188, distance: 267.5
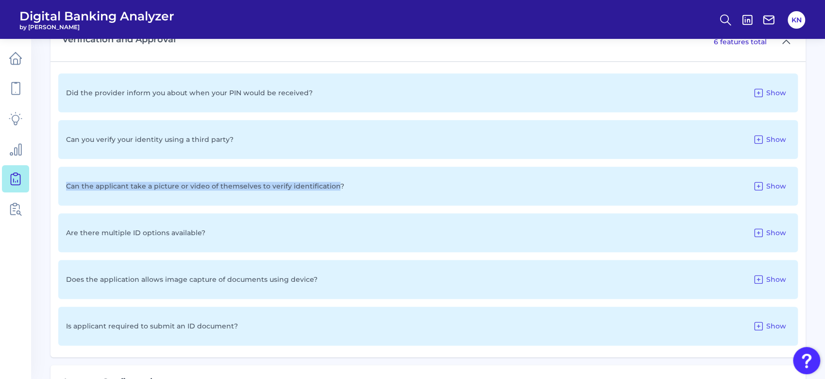
click at [333, 188] on div "Can the applicant take a picture or video of themselves to verify identificatio…" at bounding box center [427, 185] width 739 height 39
copy p "Can the applicant take a picture or video of themselves to verify identification"
click at [74, 324] on p "Is applicant required to submit an ID document?" at bounding box center [152, 325] width 172 height 9
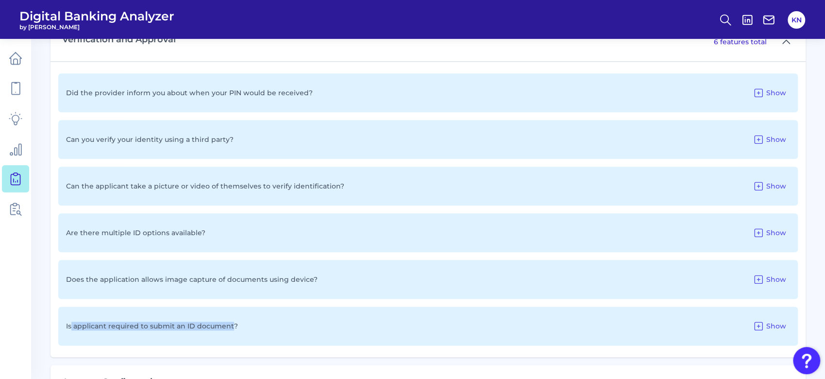
drag, startPoint x: 70, startPoint y: 324, endPoint x: 229, endPoint y: 332, distance: 158.9
click at [229, 332] on div "Is applicant required to submit an ID document? Show" at bounding box center [427, 325] width 739 height 39
copy p "applicant required to submit an ID document"
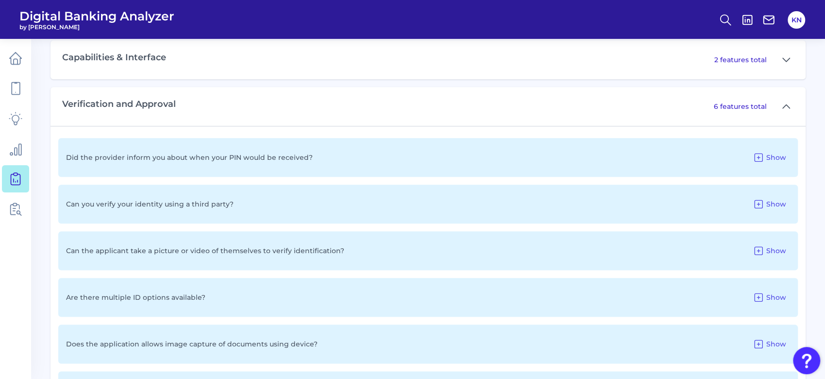
scroll to position [532, 0]
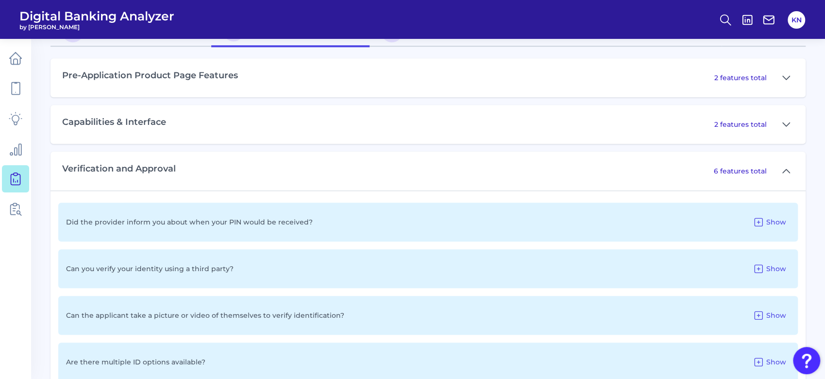
click at [198, 119] on div "Capabilities & Interface 2 features total" at bounding box center [427, 124] width 755 height 39
click at [157, 118] on h3 "Capabilities & Interface" at bounding box center [114, 122] width 104 height 11
click at [782, 122] on icon at bounding box center [785, 123] width 7 height 3
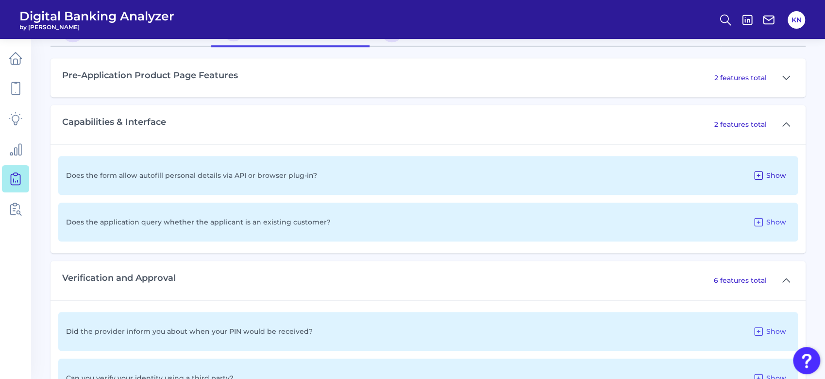
click at [777, 177] on button "Show" at bounding box center [769, 175] width 41 height 16
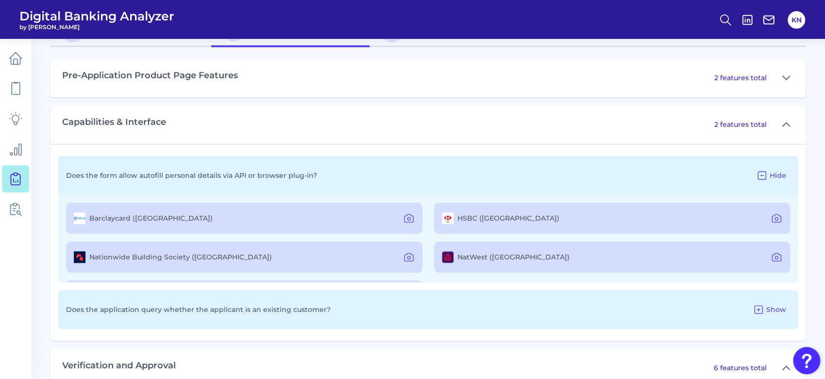
click at [124, 216] on label "Barclaycard (UK)" at bounding box center [150, 218] width 123 height 9
click at [404, 215] on icon at bounding box center [409, 218] width 12 height 12
click at [407, 255] on icon at bounding box center [409, 257] width 12 height 12
click at [772, 217] on icon at bounding box center [776, 218] width 9 height 8
click at [779, 307] on span "Show" at bounding box center [776, 309] width 20 height 9
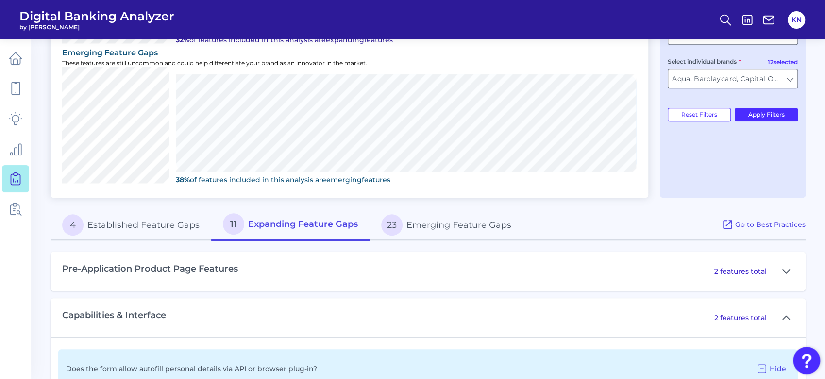
scroll to position [338, 0]
click at [784, 271] on icon at bounding box center [786, 272] width 8 height 12
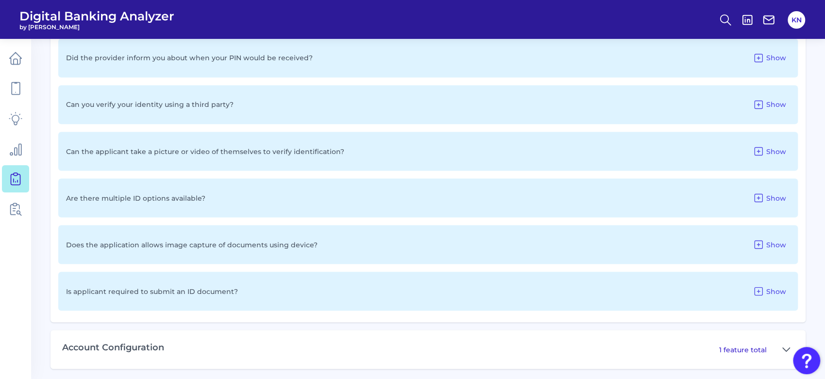
scroll to position [1089, 0]
click at [781, 343] on button at bounding box center [786, 348] width 16 height 16
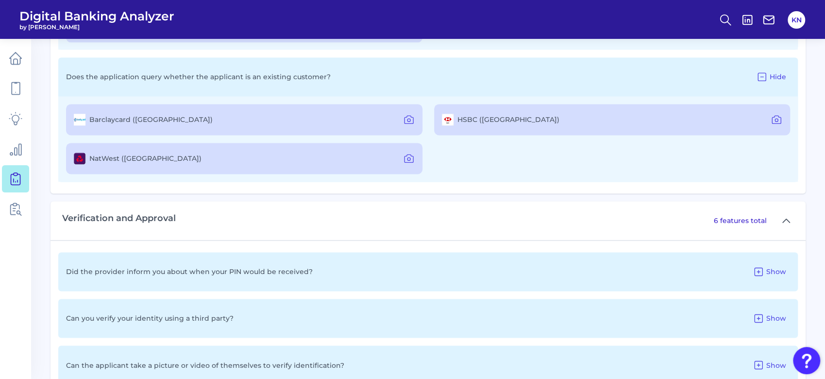
scroll to position [893, 0]
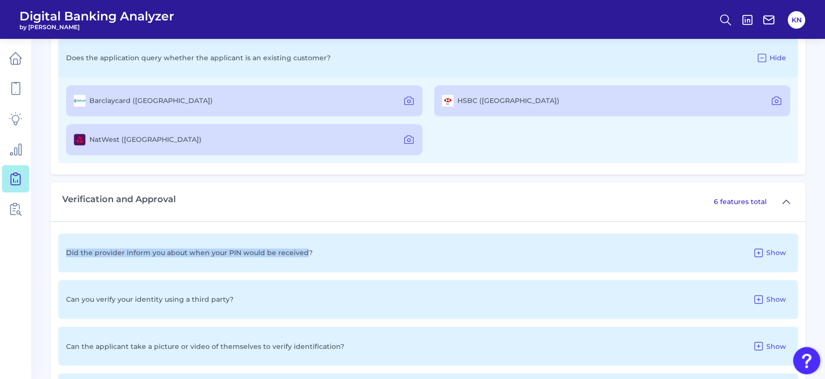
drag, startPoint x: 294, startPoint y: 251, endPoint x: 61, endPoint y: 247, distance: 233.5
click at [61, 247] on div "Did the provider inform you about when your PIN would be received? Show" at bounding box center [427, 252] width 739 height 39
copy p "Did the provider inform you about when your PIN would be received"
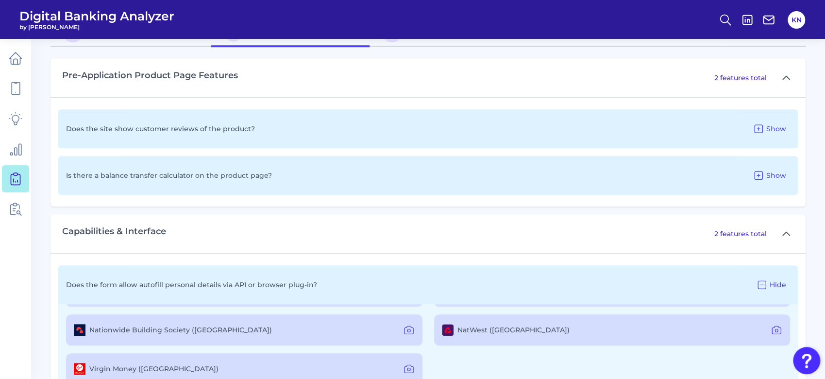
scroll to position [504, 0]
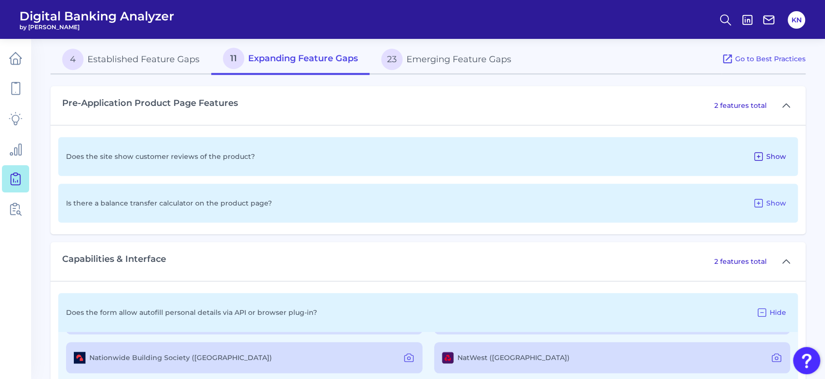
click at [782, 154] on span "Show" at bounding box center [776, 156] width 20 height 9
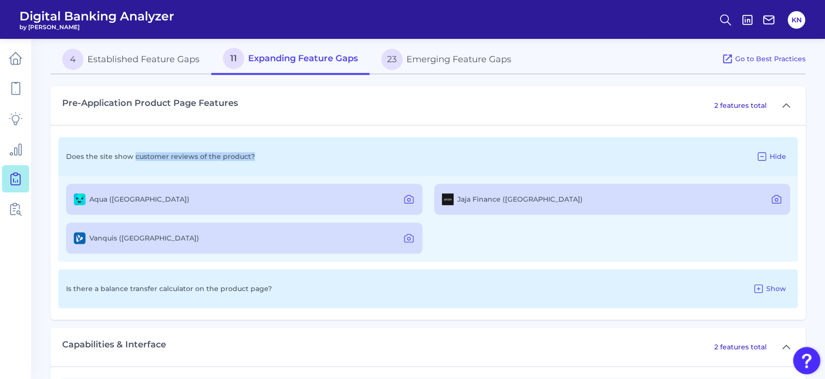
drag, startPoint x: 134, startPoint y: 153, endPoint x: 260, endPoint y: 159, distance: 125.9
click at [260, 159] on div "Does the site show customer reviews of the product? Hide" at bounding box center [427, 156] width 739 height 39
copy p "customer reviews of the product?"
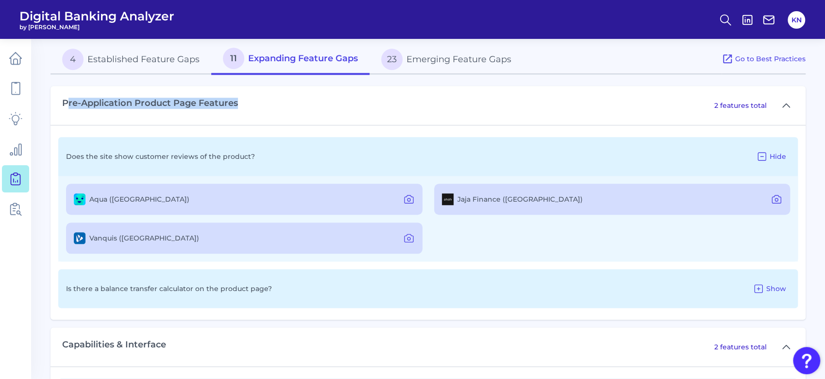
drag, startPoint x: 67, startPoint y: 101, endPoint x: 282, endPoint y: 111, distance: 214.8
click at [282, 111] on div "Pre-Application Product Page Features 2 features total" at bounding box center [427, 105] width 755 height 39
click at [256, 98] on div "Pre-Application Product Page Features 2 features total" at bounding box center [427, 105] width 755 height 39
drag, startPoint x: 216, startPoint y: 103, endPoint x: 44, endPoint y: 106, distance: 171.9
click at [44, 106] on main "Gap Analysis Download Hide Filters Prioritize features based on peer and market…" at bounding box center [412, 305] width 825 height 1618
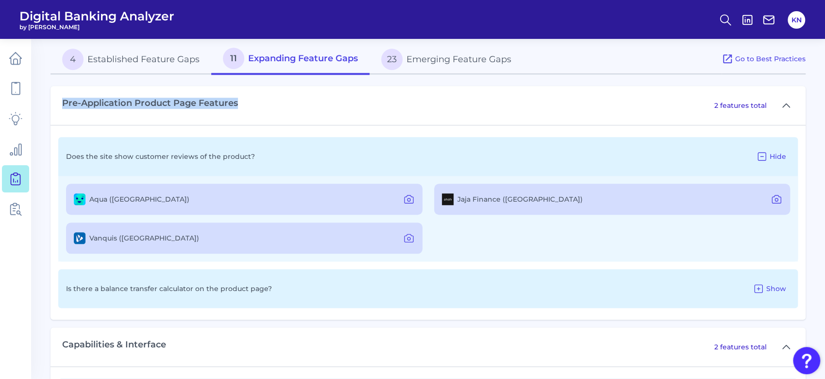
copy h3 "Pre-Application Product Page Features"
drag, startPoint x: 465, startPoint y: 58, endPoint x: 469, endPoint y: 76, distance: 18.0
click at [465, 58] on button "23 Emerging Feature Gaps" at bounding box center [445, 59] width 153 height 31
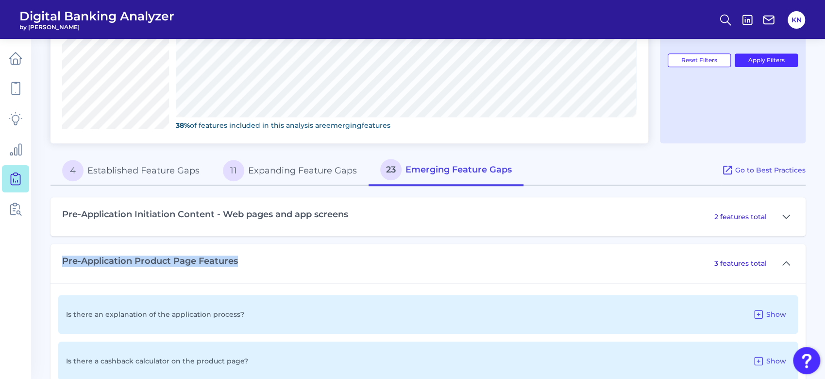
scroll to position [375, 0]
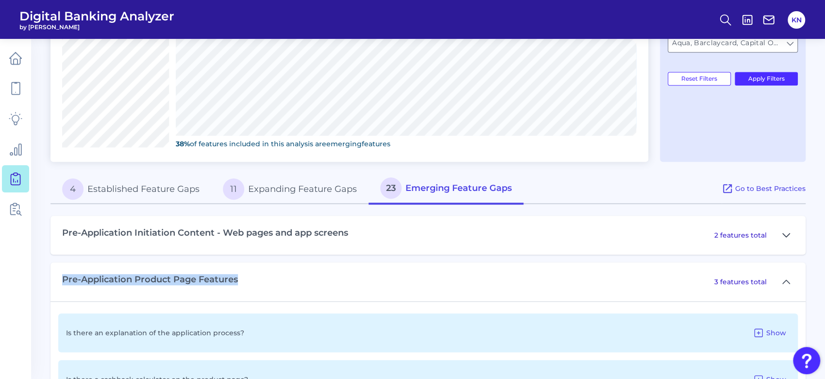
click at [783, 235] on icon at bounding box center [786, 235] width 8 height 12
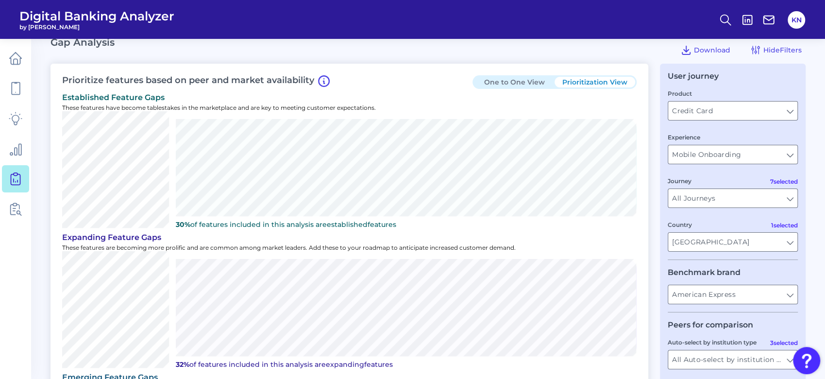
scroll to position [453, 0]
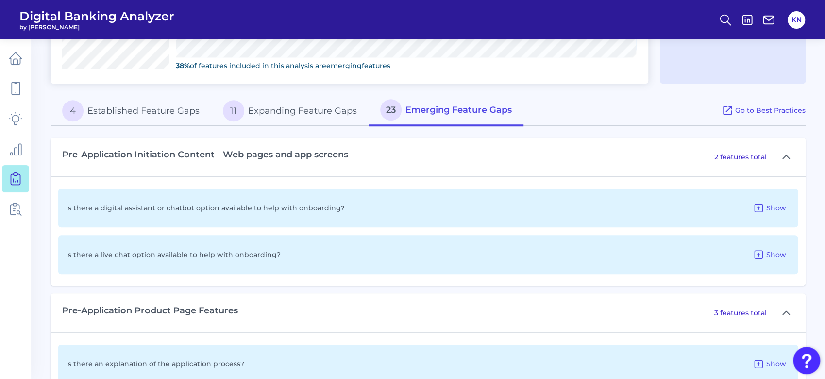
click at [767, 310] on div "3 features total" at bounding box center [754, 313] width 80 height 16
click at [785, 156] on icon at bounding box center [786, 157] width 8 height 12
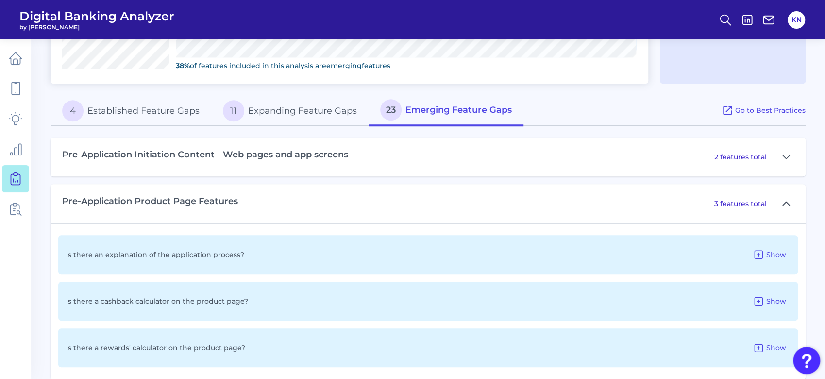
click at [783, 200] on icon at bounding box center [786, 204] width 8 height 12
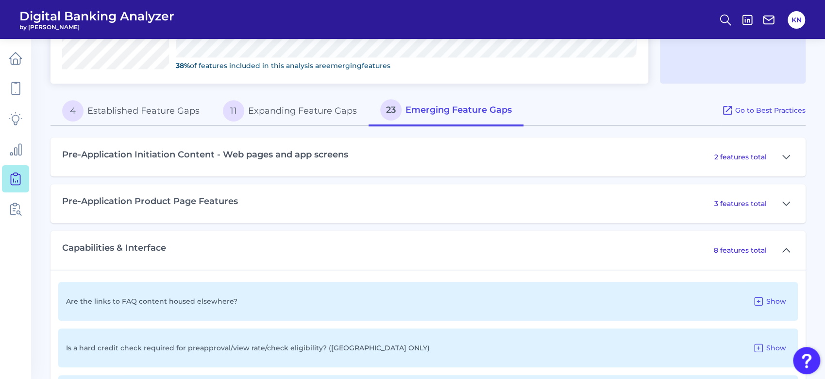
click at [787, 244] on icon at bounding box center [786, 250] width 8 height 12
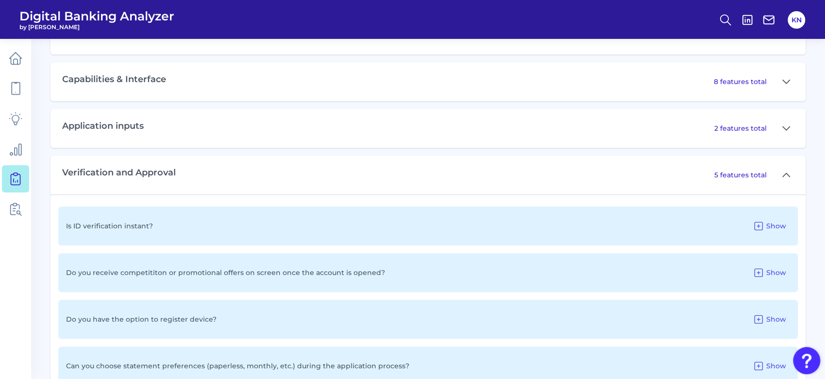
scroll to position [647, 0]
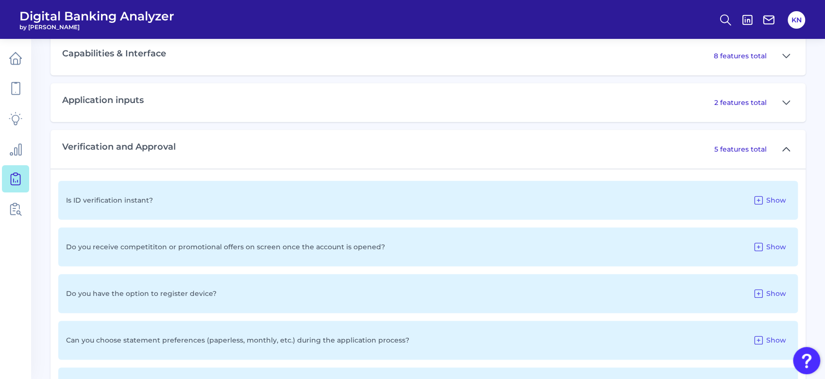
click at [784, 147] on icon at bounding box center [785, 148] width 7 height 3
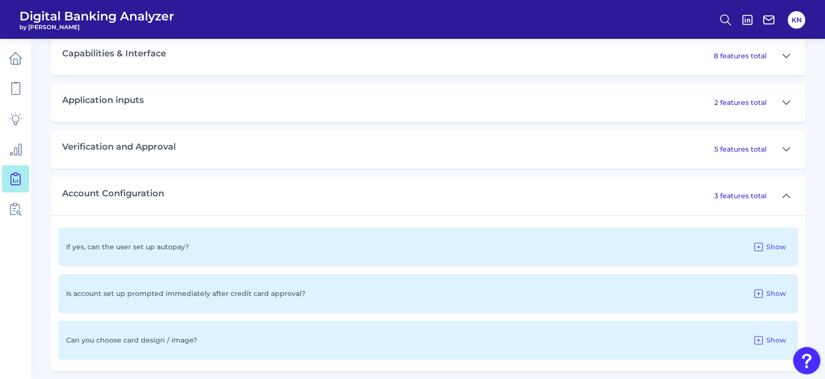
scroll to position [651, 0]
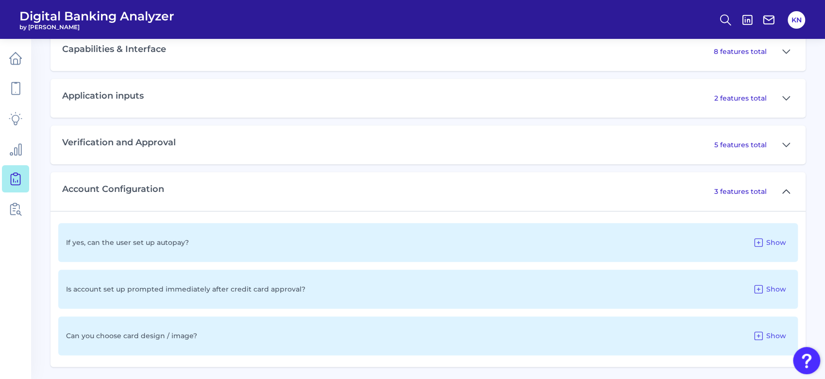
click at [789, 188] on button at bounding box center [786, 191] width 16 height 16
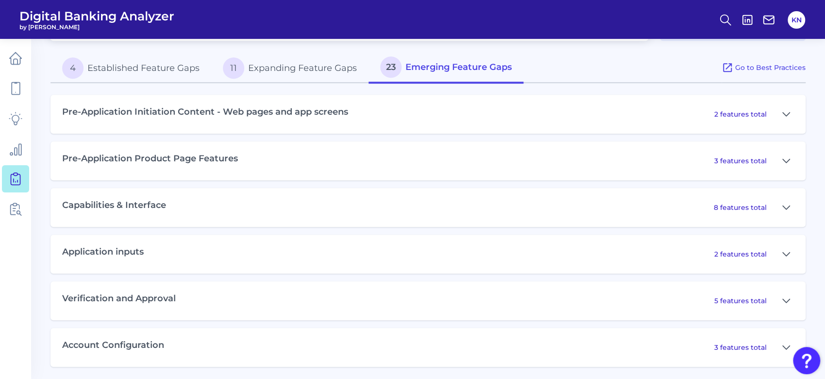
click at [140, 344] on h3 "Account Configuration" at bounding box center [113, 345] width 102 height 11
click at [785, 343] on icon at bounding box center [786, 347] width 8 height 12
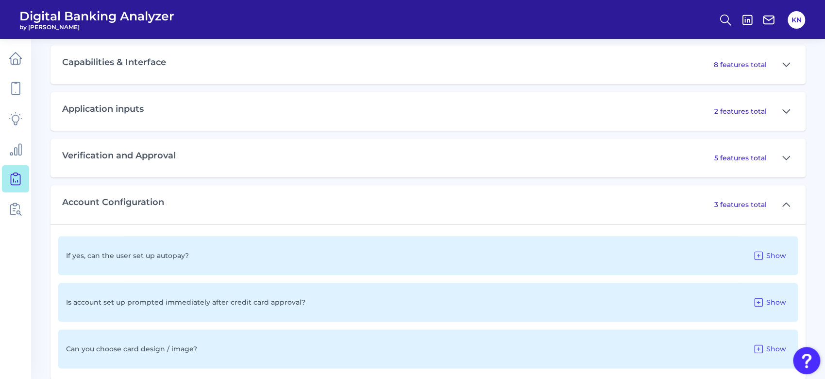
scroll to position [651, 0]
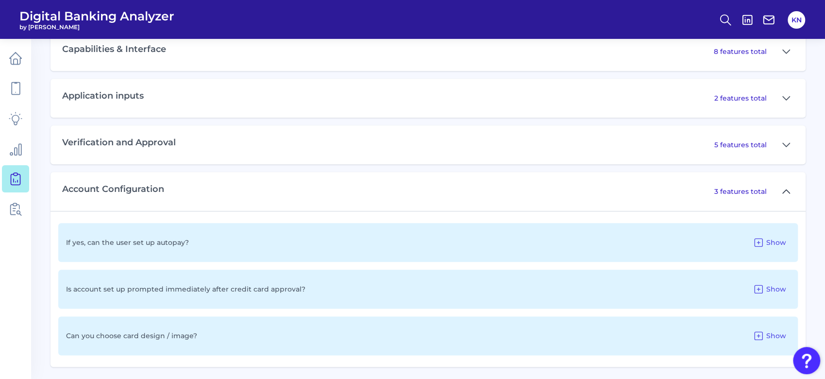
click at [784, 189] on icon at bounding box center [786, 191] width 8 height 12
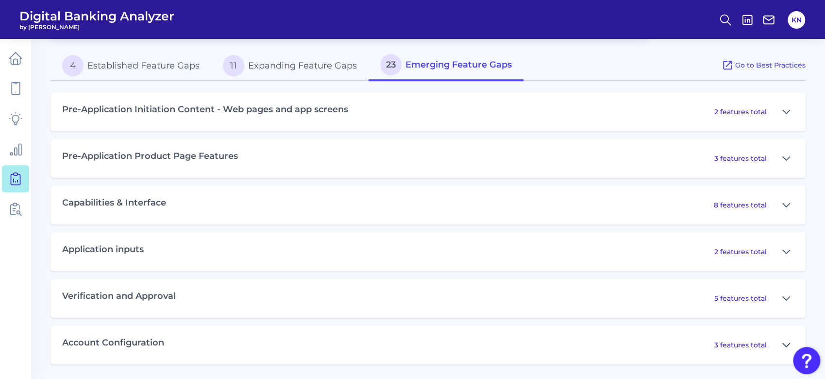
scroll to position [496, 0]
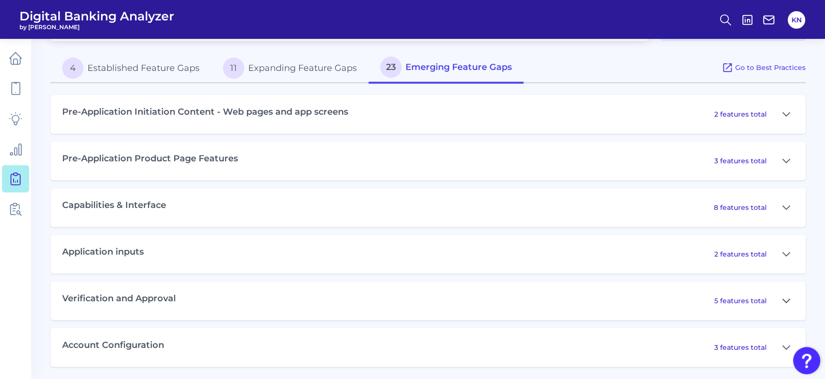
click at [785, 299] on icon at bounding box center [786, 301] width 8 height 12
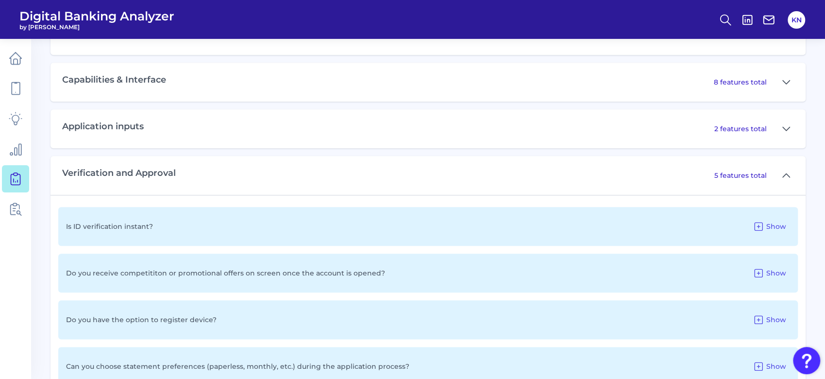
scroll to position [615, 0]
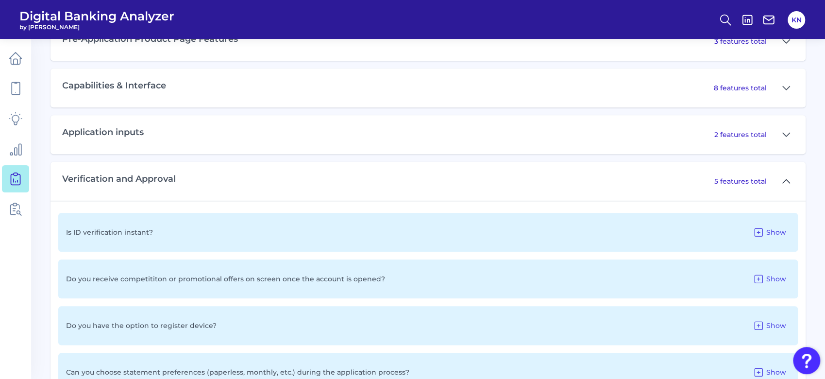
click at [782, 181] on icon at bounding box center [786, 181] width 8 height 12
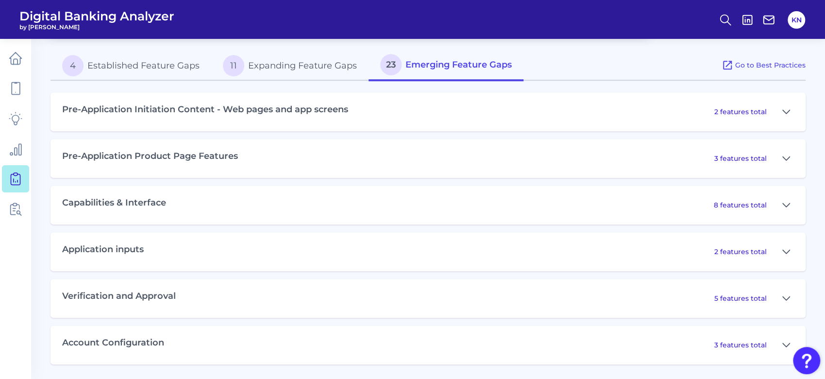
scroll to position [496, 0]
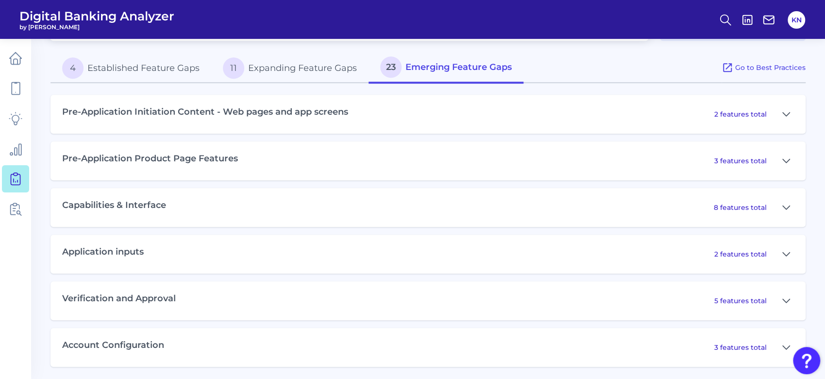
click at [173, 206] on div "Capabilities & Interface 8 features total" at bounding box center [427, 207] width 755 height 39
click at [789, 116] on icon at bounding box center [786, 114] width 8 height 12
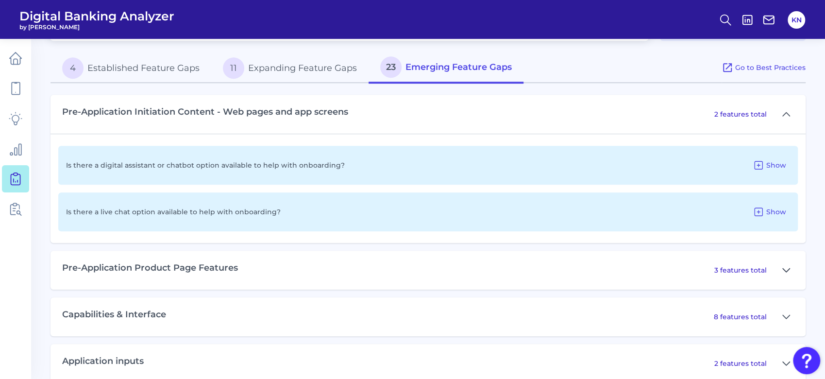
click at [783, 268] on icon at bounding box center [786, 270] width 8 height 12
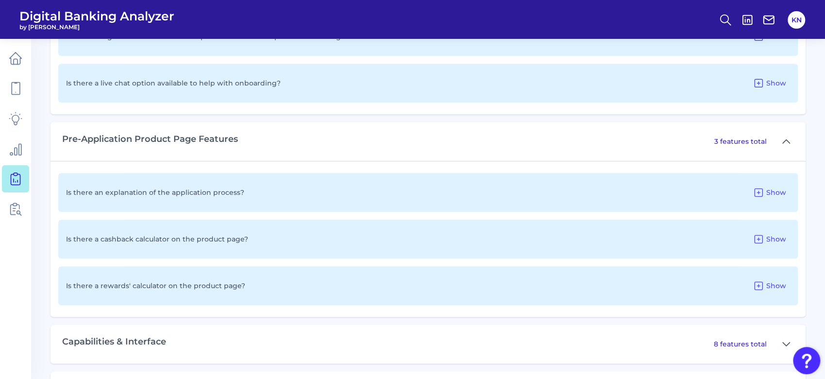
scroll to position [625, 0]
drag, startPoint x: 106, startPoint y: 191, endPoint x: 235, endPoint y: 189, distance: 129.6
click at [235, 189] on p "Is there an explanation of the application process?" at bounding box center [155, 191] width 178 height 9
copy p "explanation of the application process"
click at [782, 136] on icon at bounding box center [786, 140] width 8 height 12
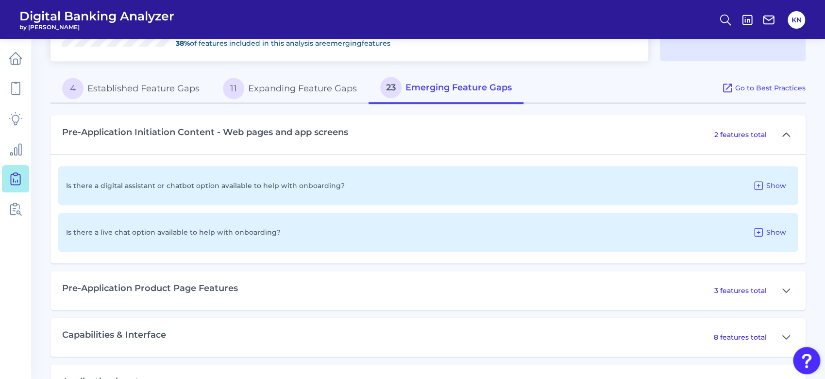
click at [786, 129] on icon at bounding box center [786, 135] width 8 height 12
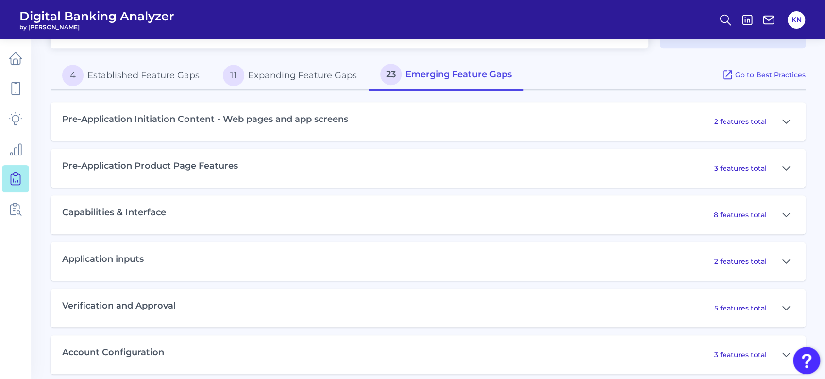
scroll to position [496, 0]
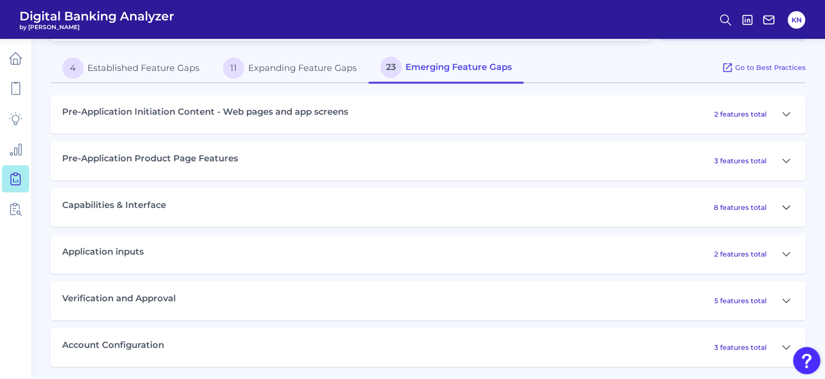
click at [785, 206] on icon at bounding box center [785, 206] width 7 height 3
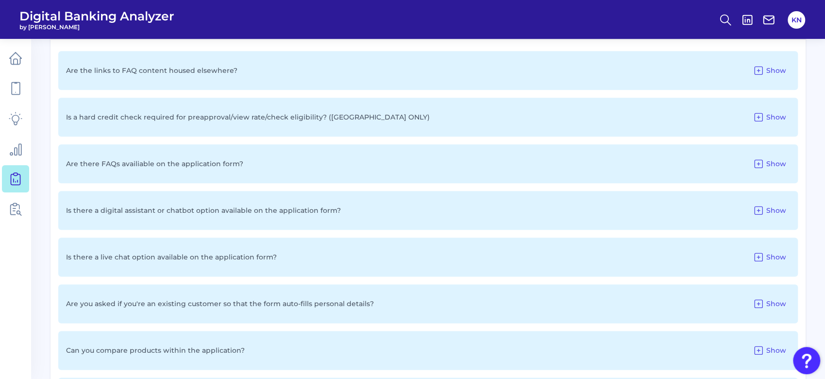
scroll to position [884, 0]
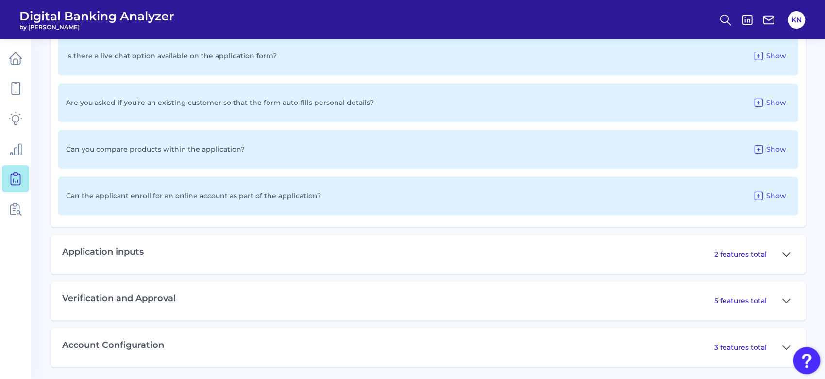
click at [786, 252] on icon at bounding box center [785, 253] width 7 height 3
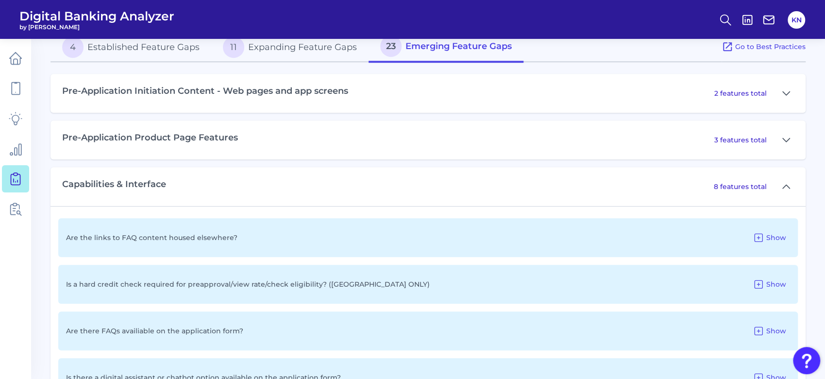
scroll to position [496, 0]
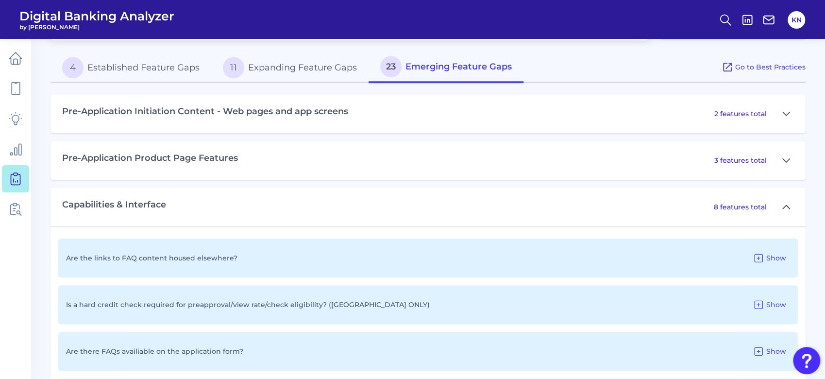
click at [789, 206] on icon at bounding box center [785, 206] width 7 height 3
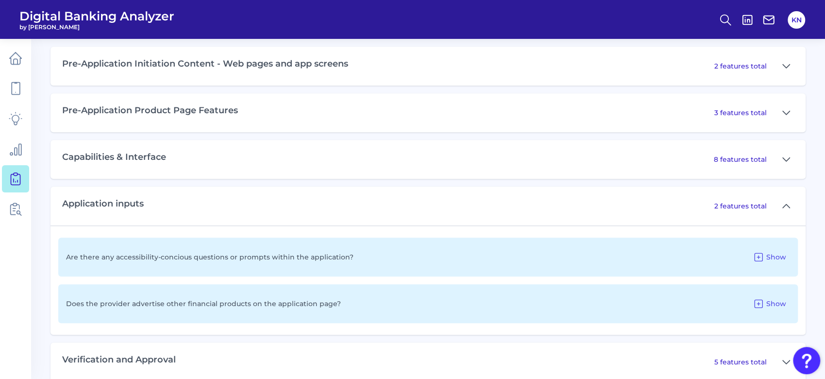
scroll to position [561, 0]
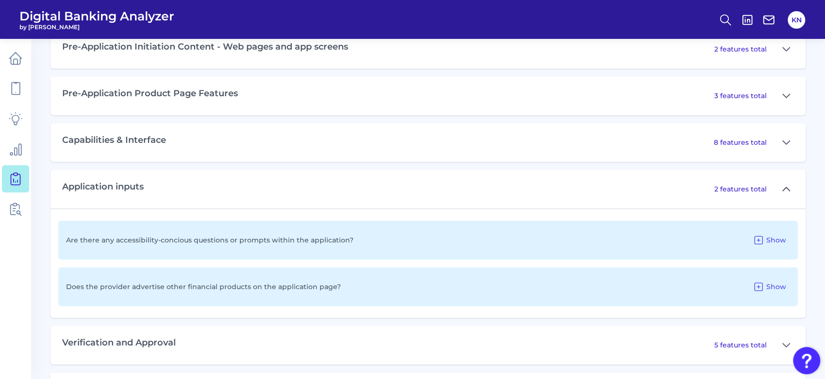
click at [788, 187] on icon at bounding box center [785, 188] width 7 height 3
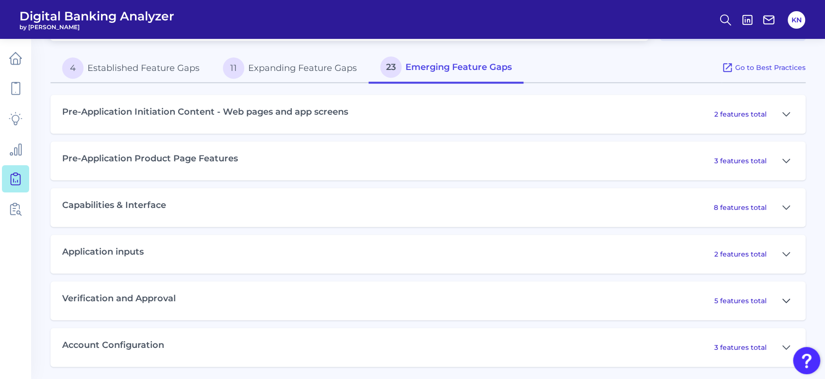
click at [785, 298] on icon at bounding box center [786, 301] width 8 height 12
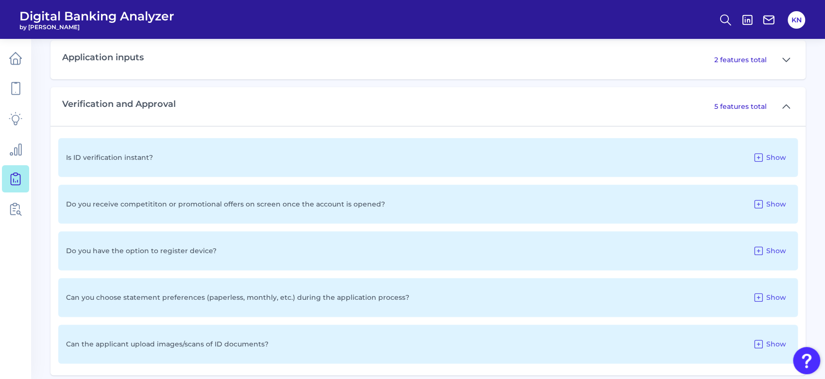
scroll to position [745, 0]
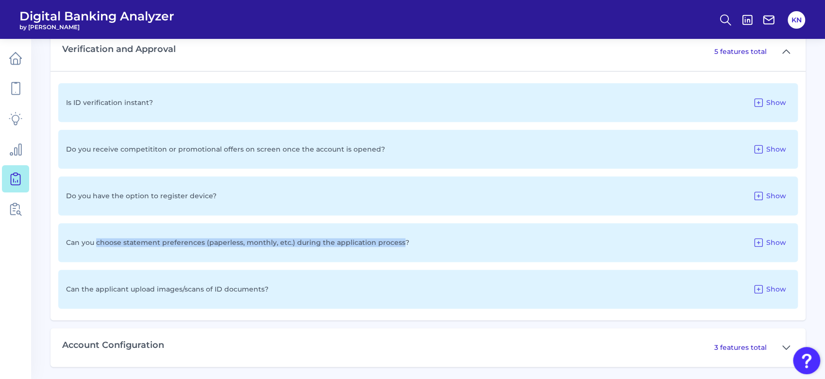
drag, startPoint x: 97, startPoint y: 238, endPoint x: 395, endPoint y: 238, distance: 297.6
click at [395, 238] on p "Can you choose statement preferences (paperless, monthly, etc.) during the appl…" at bounding box center [237, 242] width 343 height 9
drag, startPoint x: 782, startPoint y: 345, endPoint x: 772, endPoint y: 348, distance: 10.7
click at [782, 345] on icon at bounding box center [786, 347] width 8 height 12
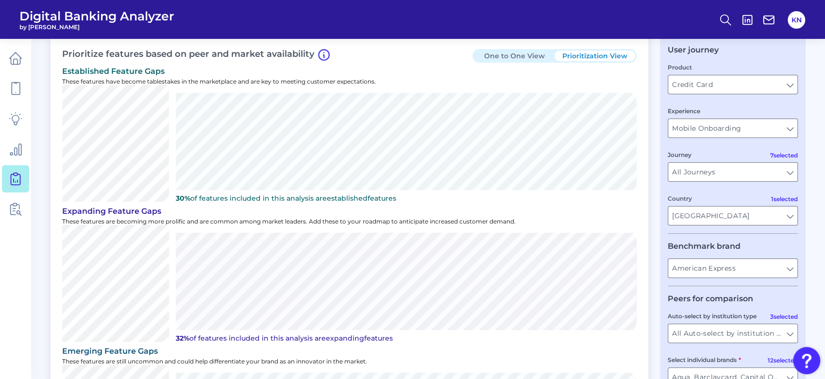
scroll to position [0, 0]
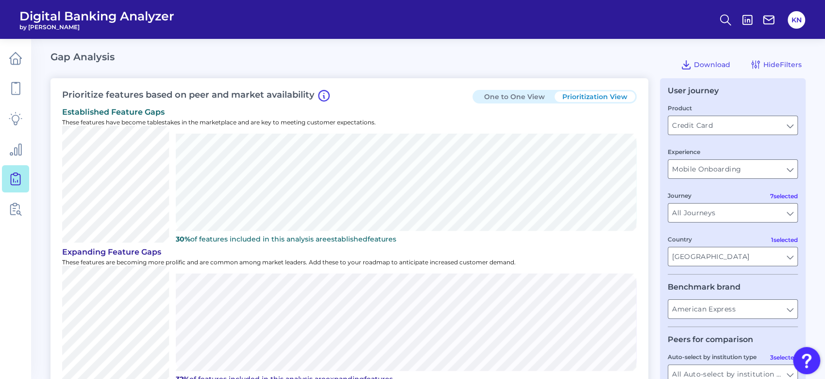
click at [532, 98] on button "One to One View" at bounding box center [514, 96] width 81 height 11
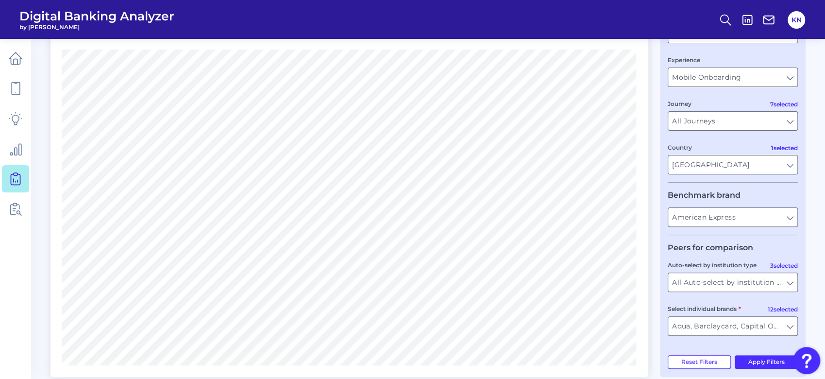
scroll to position [65, 0]
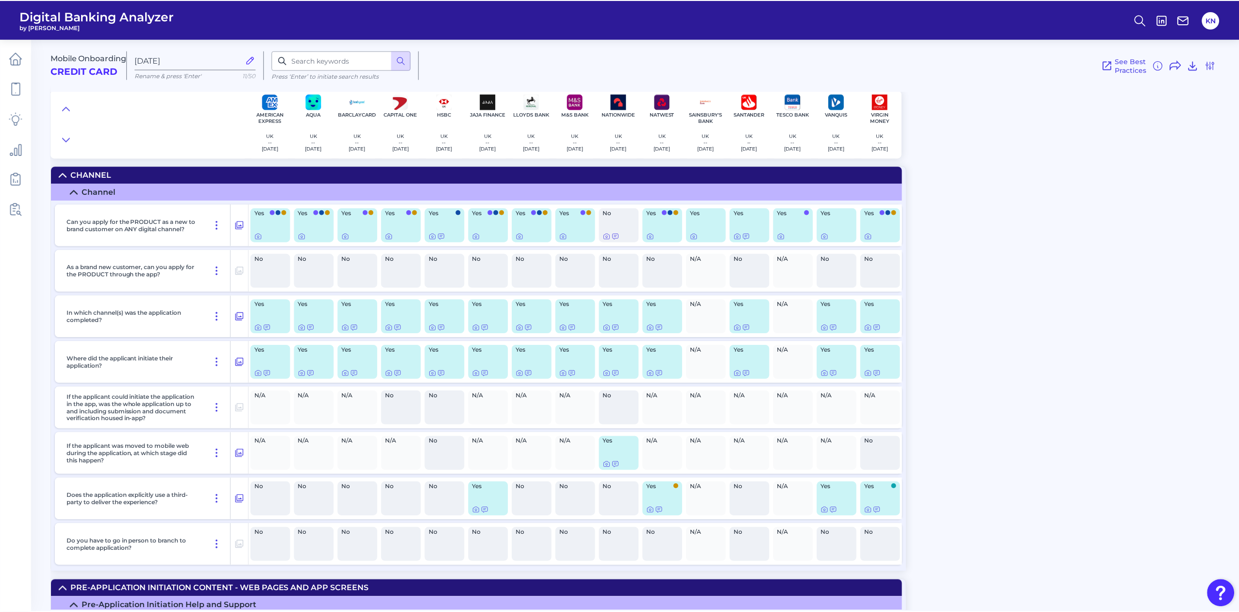
scroll to position [227, 0]
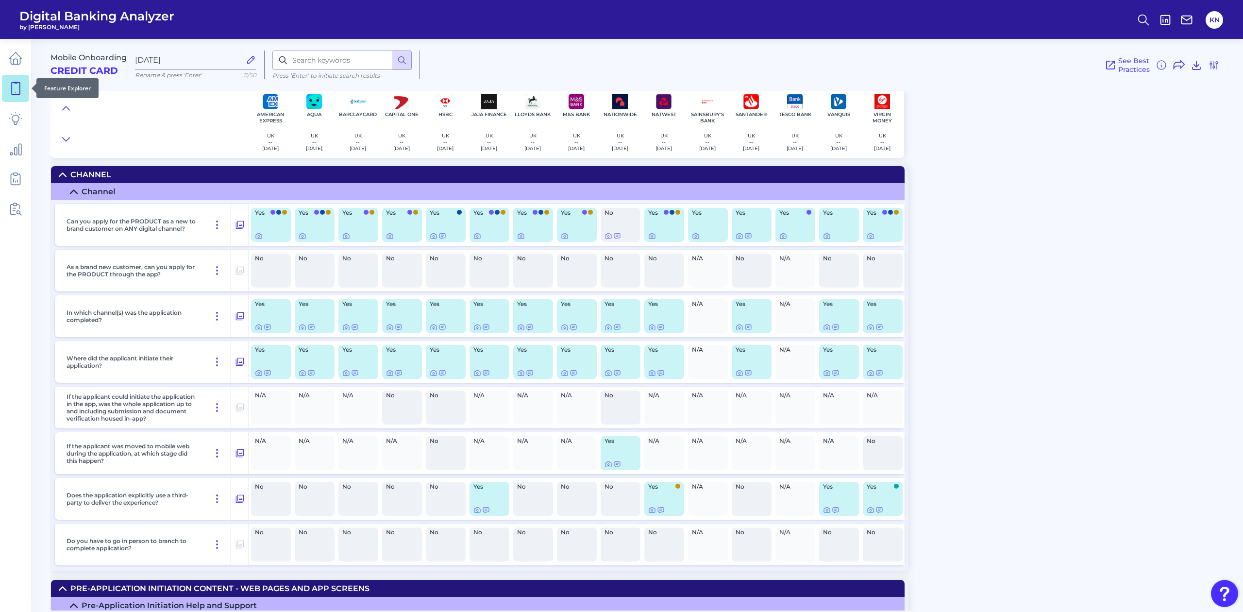
click at [6, 90] on link at bounding box center [15, 88] width 27 height 27
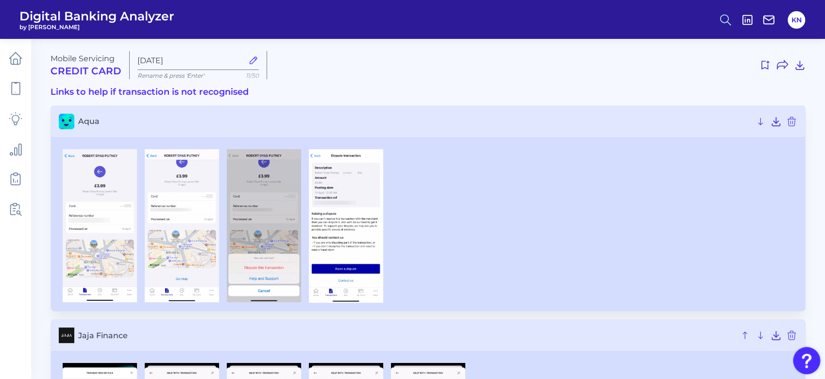
click at [721, 17] on icon at bounding box center [725, 20] width 14 height 14
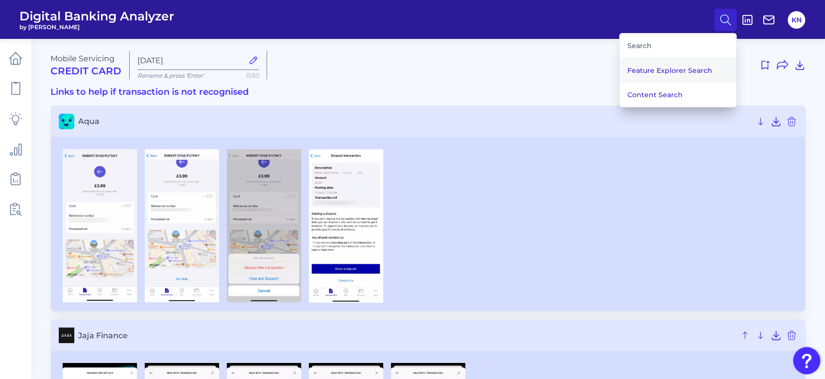
click at [693, 72] on button "Feature Explorer Search" at bounding box center [677, 70] width 116 height 24
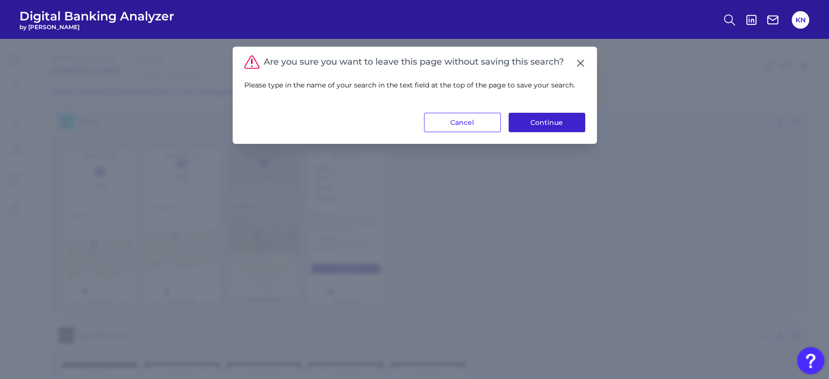
click at [552, 118] on button "Continue" at bounding box center [546, 122] width 77 height 19
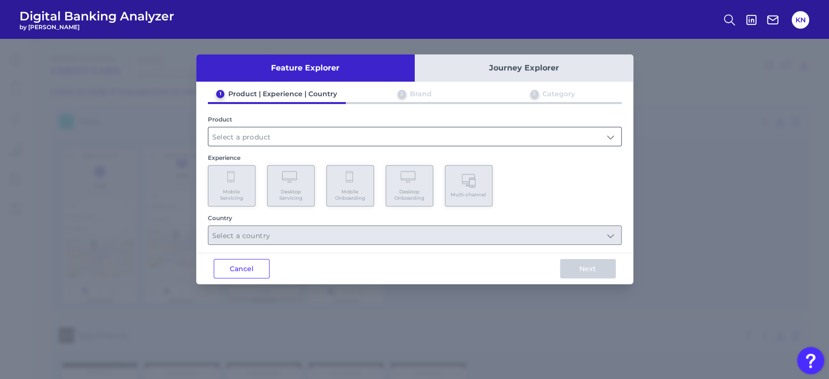
drag, startPoint x: 268, startPoint y: 138, endPoint x: 268, endPoint y: 145, distance: 6.8
click at [268, 138] on input "text" at bounding box center [414, 136] width 413 height 18
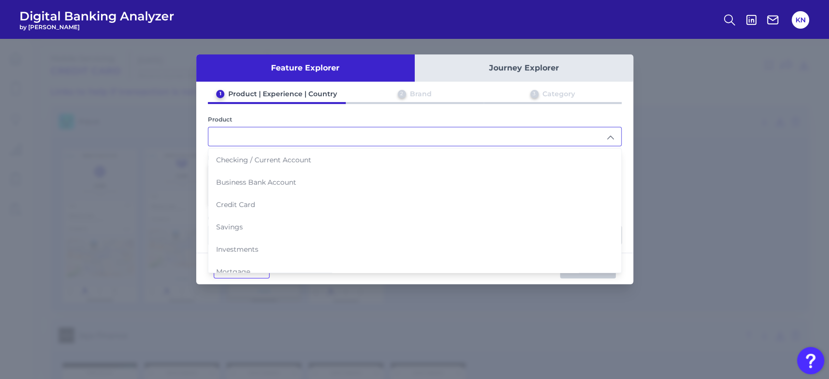
click at [262, 200] on li "Credit Card" at bounding box center [414, 204] width 413 height 22
type input "Credit Card"
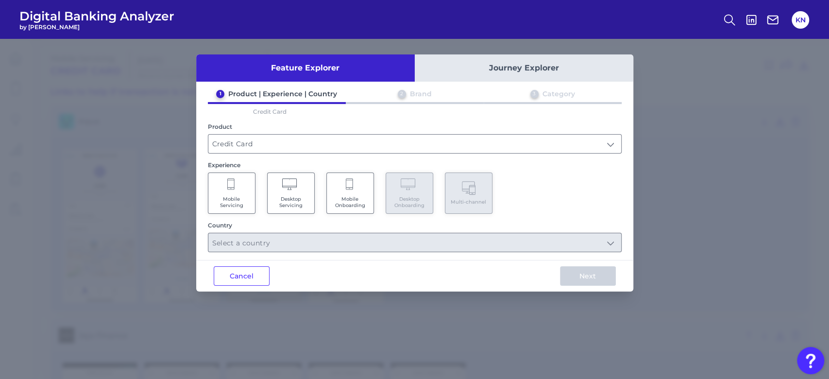
click at [360, 202] on span "Mobile Onboarding" at bounding box center [350, 202] width 37 height 13
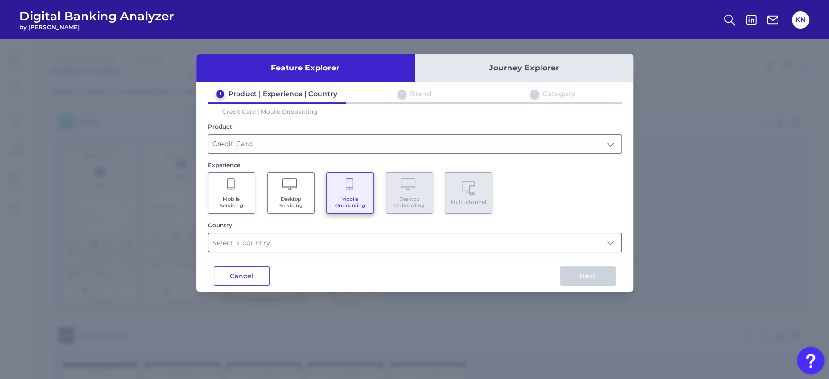
click at [366, 239] on input "text" at bounding box center [414, 242] width 413 height 18
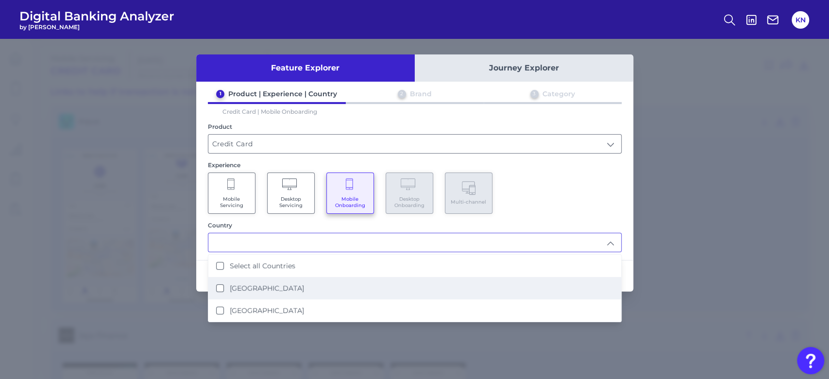
click at [381, 285] on li "United Kingdom" at bounding box center [414, 288] width 413 height 22
type input "United Kingdom"
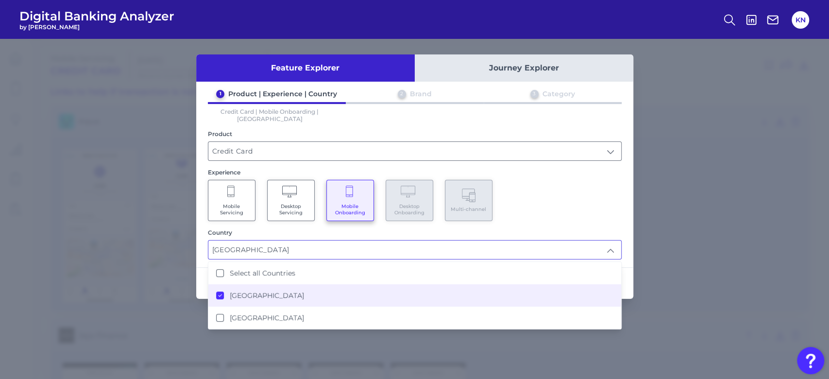
click at [529, 207] on div "Mobile Servicing Desktop Servicing Mobile Onboarding Desktop Onboarding Multi-c…" at bounding box center [415, 200] width 414 height 41
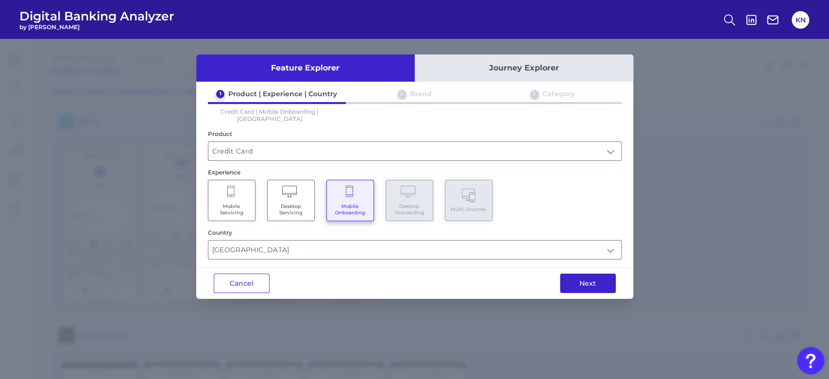
click at [585, 273] on button "Next" at bounding box center [588, 282] width 56 height 19
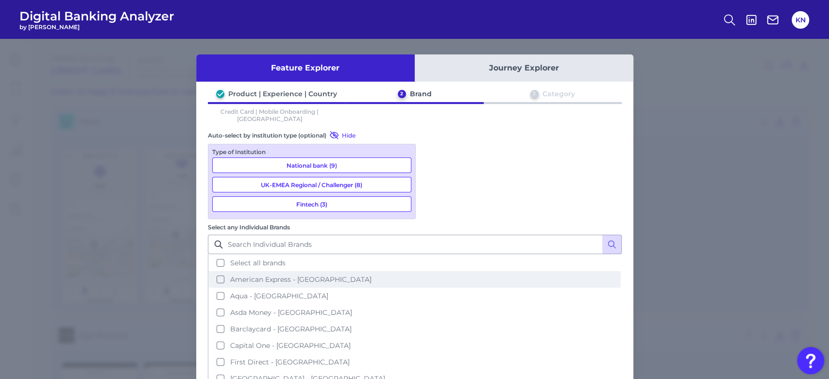
click at [371, 275] on span "American Express - UK" at bounding box center [300, 279] width 141 height 9
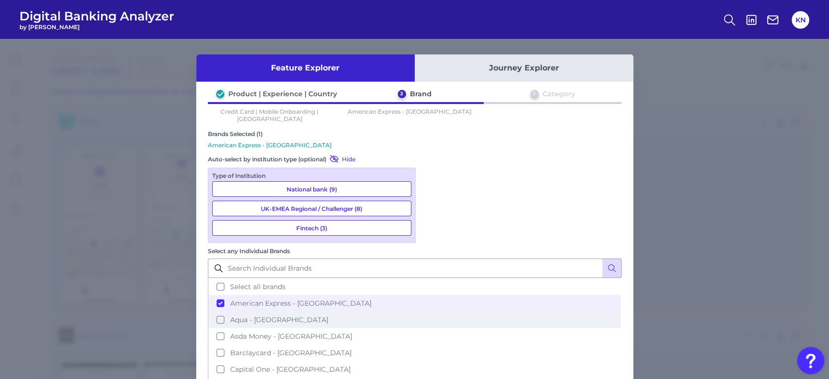
click at [328, 315] on span "Aqua - UK" at bounding box center [279, 319] width 98 height 9
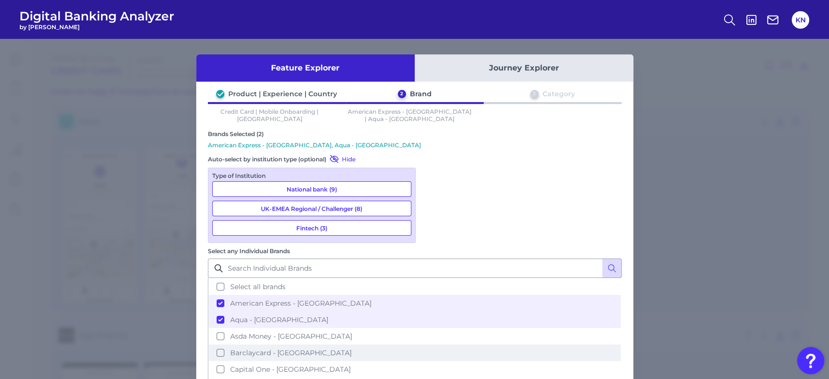
click at [351, 348] on span "Barclaycard - UK" at bounding box center [290, 352] width 121 height 9
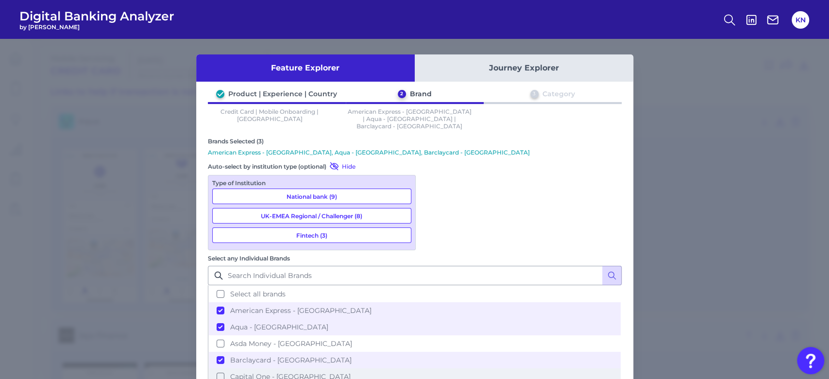
drag, startPoint x: 474, startPoint y: 272, endPoint x: 475, endPoint y: 285, distance: 13.1
click at [350, 372] on span "Capital One - UK" at bounding box center [290, 376] width 120 height 9
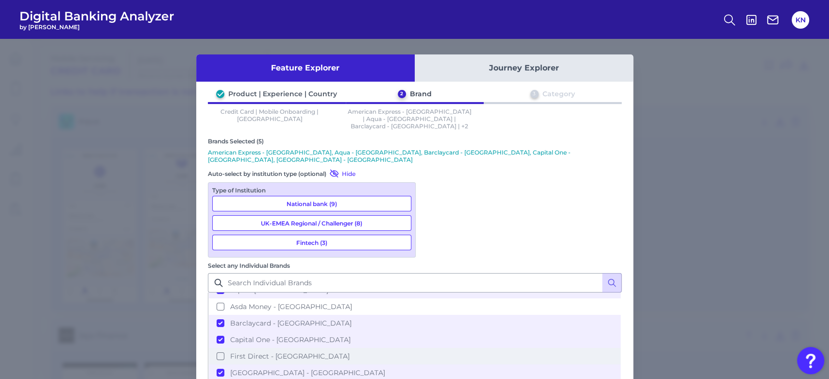
scroll to position [65, 0]
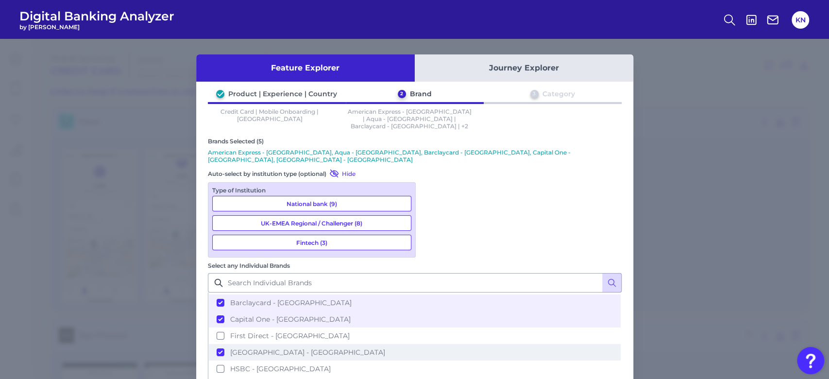
click at [385, 348] on span "Halifax - UK" at bounding box center [307, 352] width 155 height 9
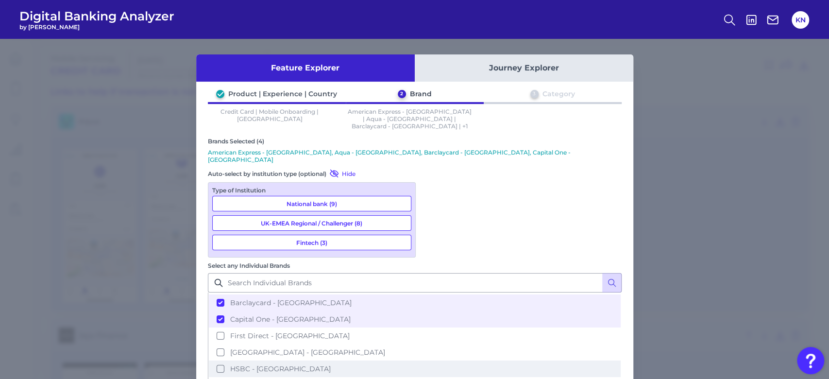
click at [331, 364] on span "HSBC - UK" at bounding box center [280, 368] width 100 height 9
click at [352, 378] on span "Jaja Finance - UK" at bounding box center [291, 385] width 122 height 9
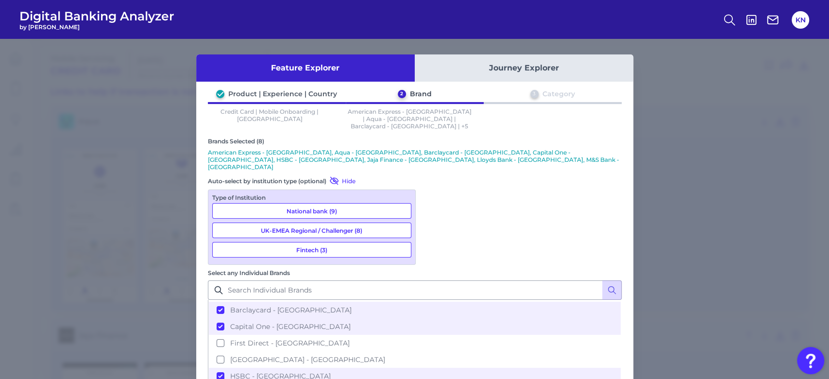
scroll to position [129, 0]
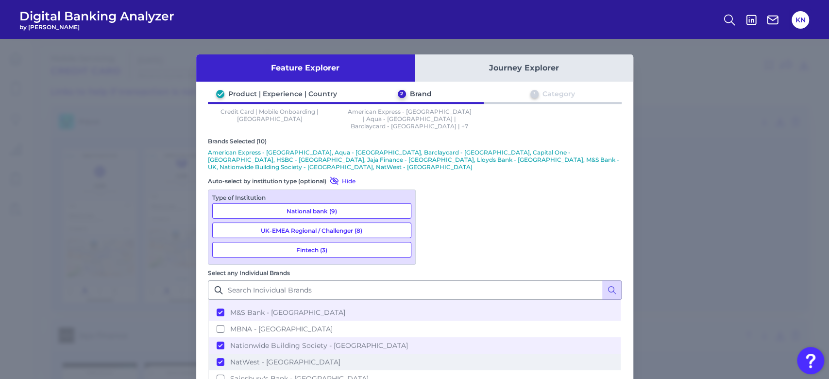
scroll to position [194, 0]
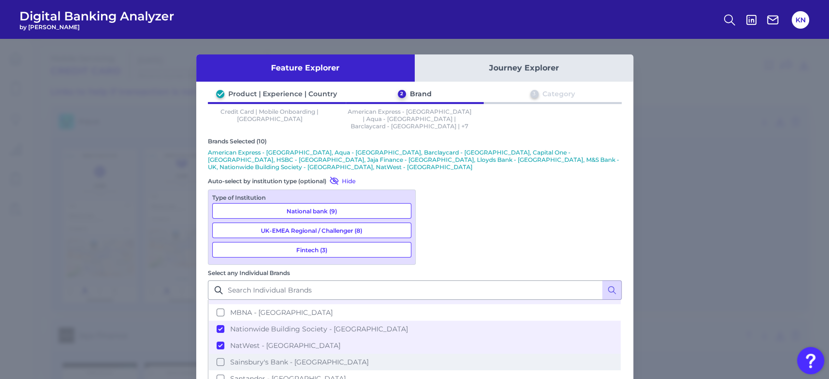
click at [368, 357] on span "Sainsbury's Bank - UK" at bounding box center [299, 361] width 138 height 9
click at [346, 374] on span "Santander - UK" at bounding box center [288, 378] width 116 height 9
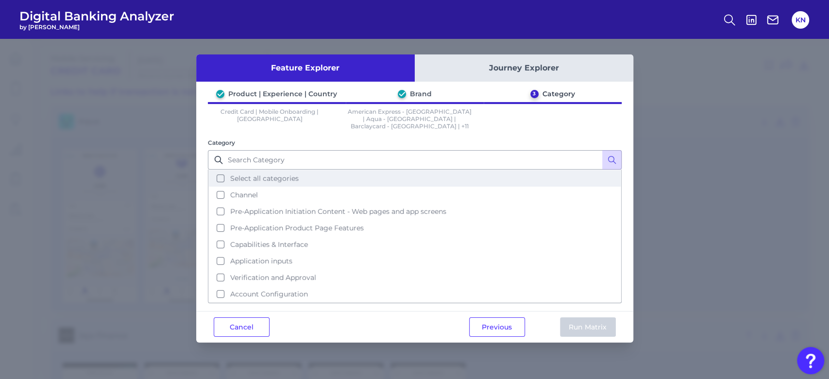
click at [269, 174] on span "Select all categories" at bounding box center [264, 178] width 68 height 9
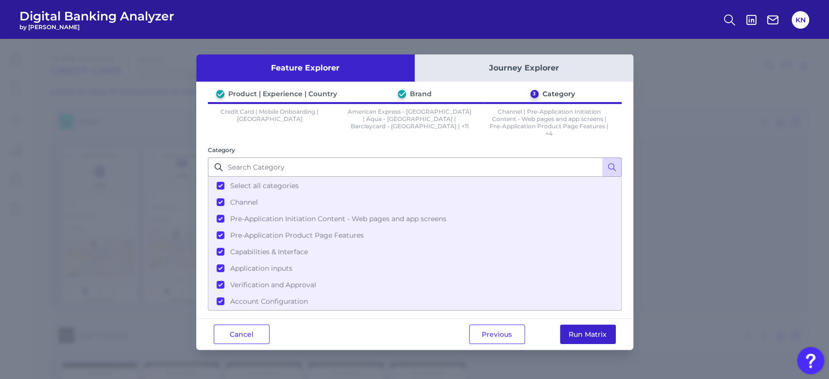
click at [591, 327] on button "Run Matrix" at bounding box center [588, 333] width 56 height 19
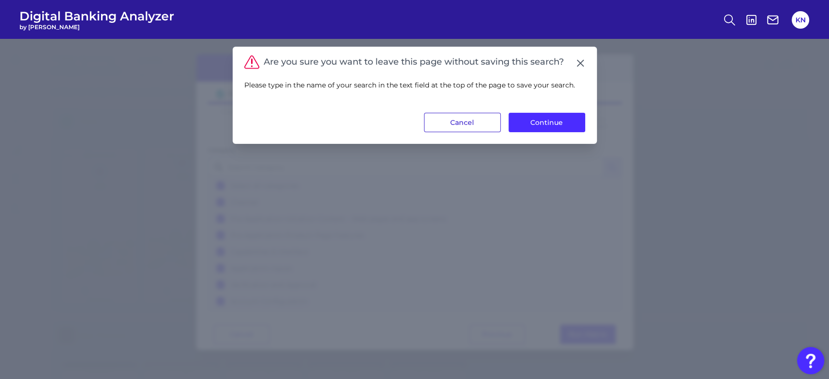
click at [492, 127] on button "Cancel" at bounding box center [462, 122] width 77 height 19
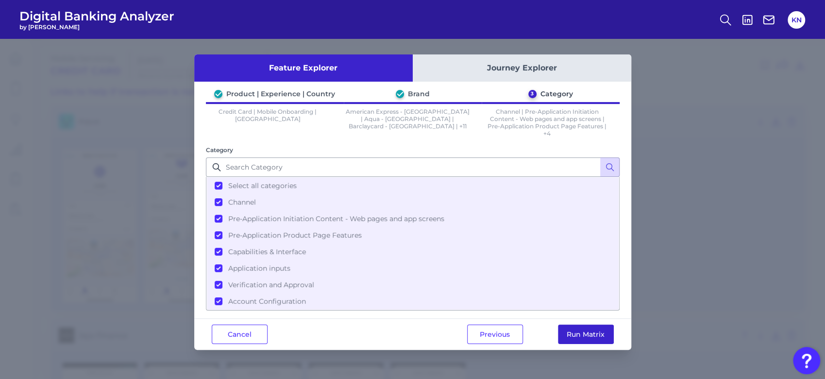
click at [587, 325] on button "Run Matrix" at bounding box center [586, 333] width 56 height 19
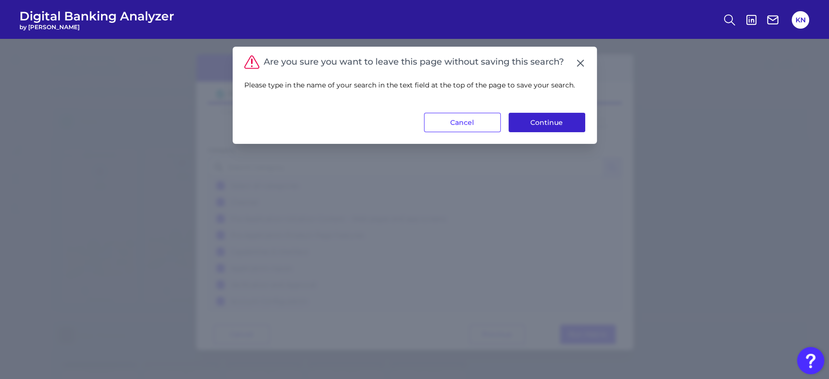
click at [532, 124] on button "Continue" at bounding box center [546, 122] width 77 height 19
